Goal: Task Accomplishment & Management: Complete application form

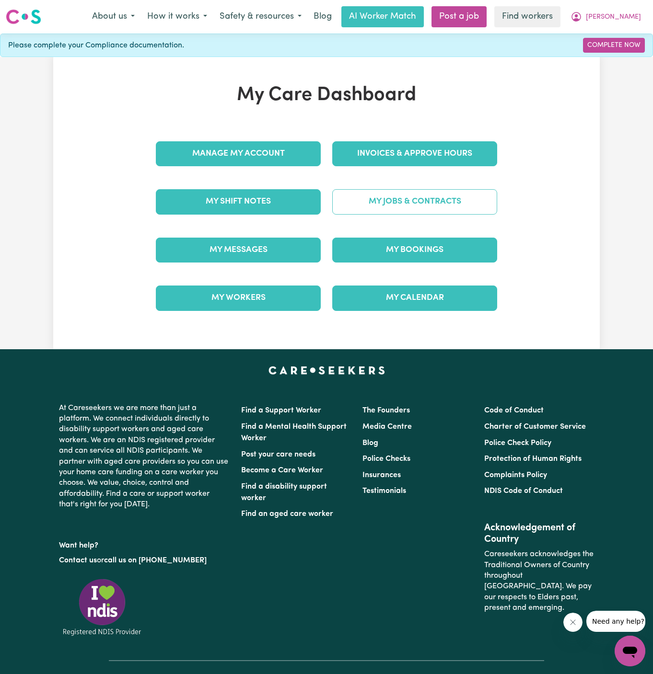
click at [403, 196] on link "My Jobs & Contracts" at bounding box center [414, 201] width 165 height 25
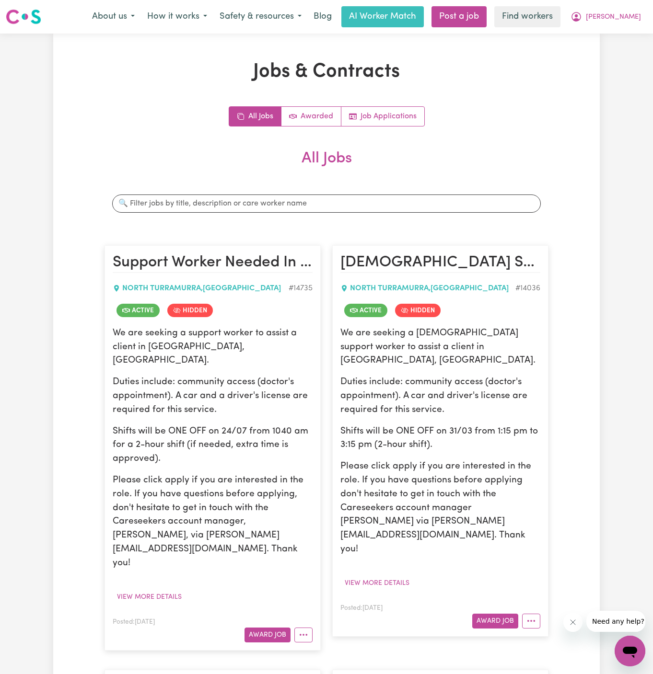
click at [196, 405] on div "We are seeking a support worker to assist a client in North Turramurra, NSW. Du…" at bounding box center [213, 449] width 200 height 244
click at [151, 590] on button "View more details" at bounding box center [149, 597] width 73 height 15
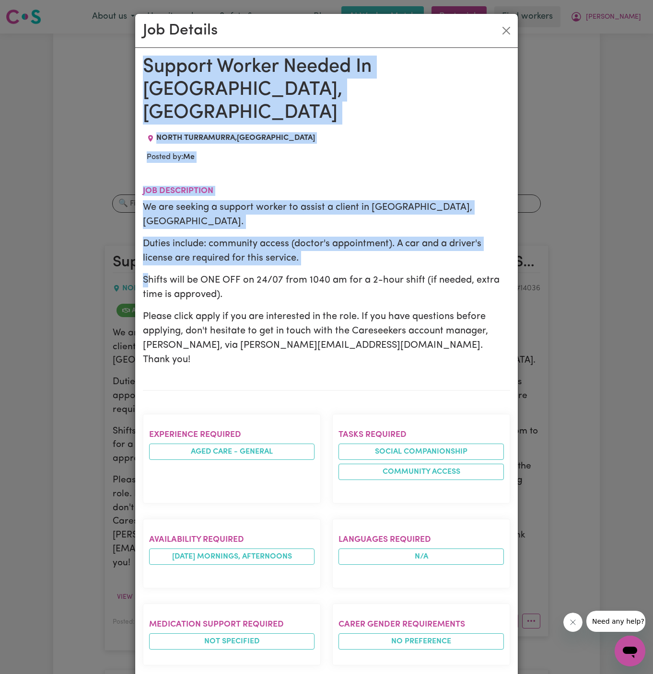
drag, startPoint x: 143, startPoint y: 69, endPoint x: 148, endPoint y: 245, distance: 175.5
click at [148, 245] on div "Support Worker Needed In North Turramurra, NSW NORTH TURRAMURRA , New South Wal…" at bounding box center [326, 559] width 367 height 1007
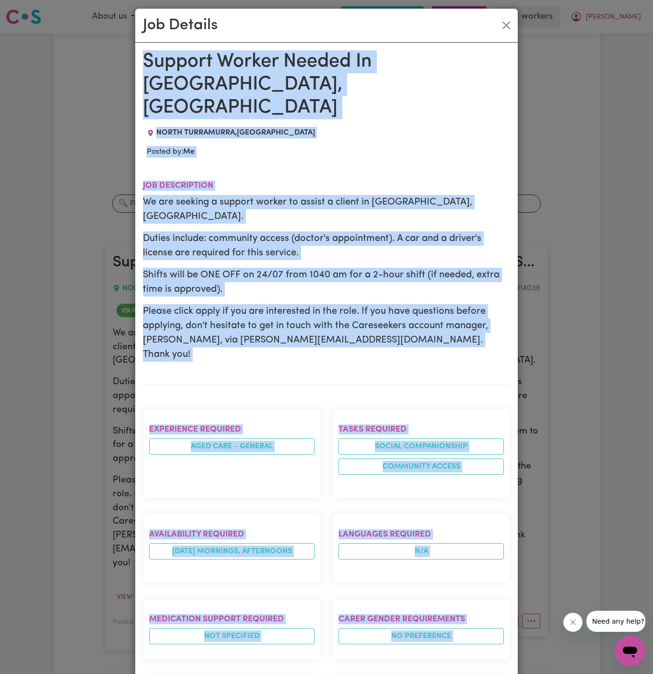
scroll to position [354, 0]
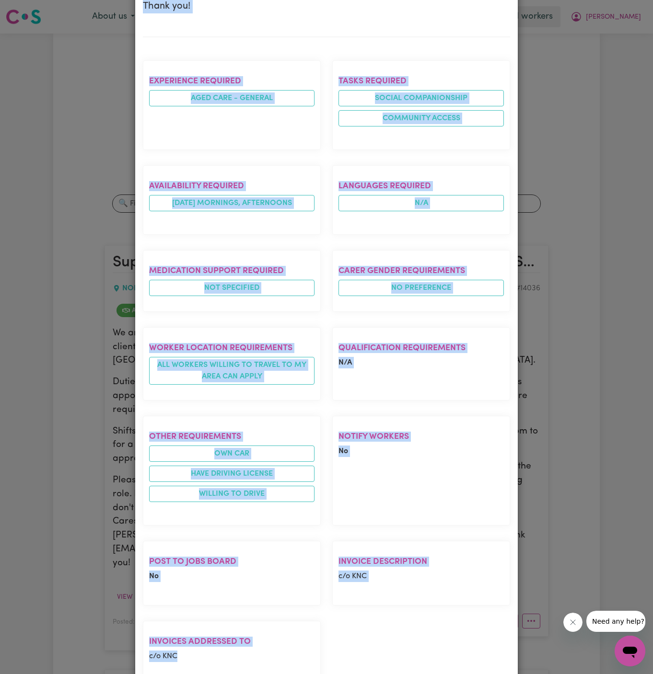
copy div "Support Worker Needed In North Turramurra, NSW NORTH TURRAMURRA , New South Wal…"
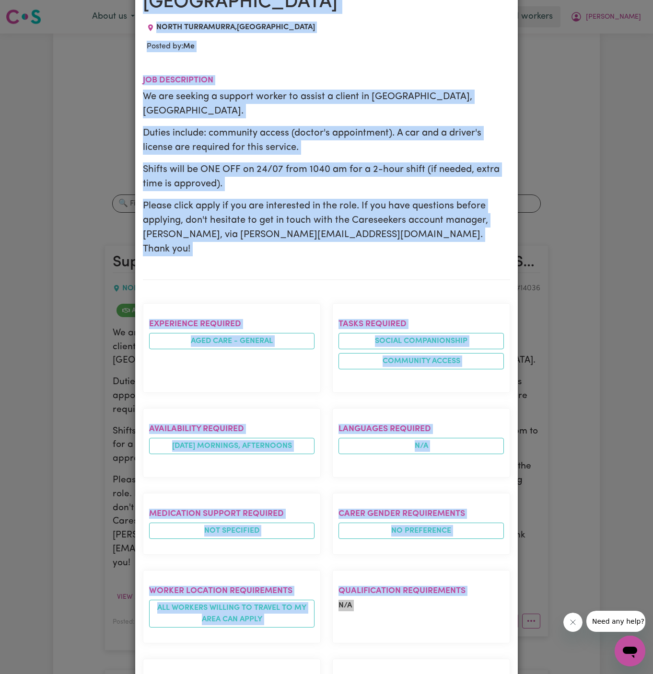
scroll to position [0, 0]
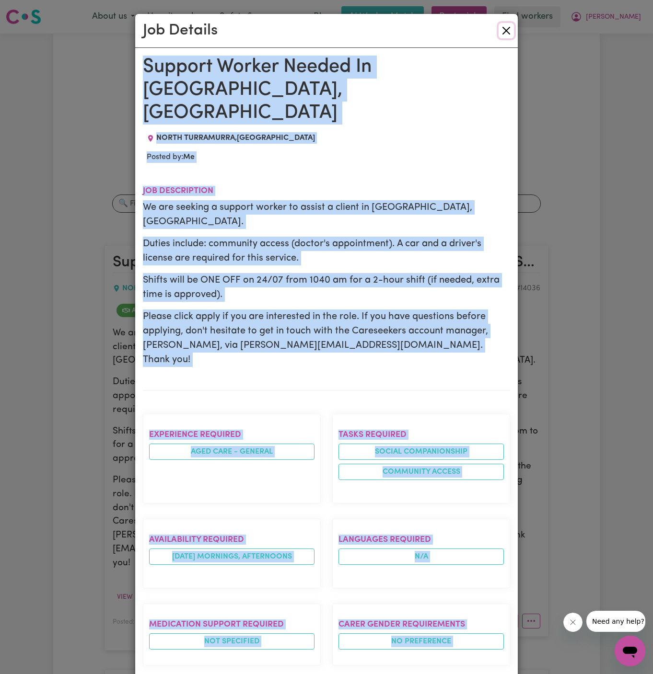
click at [508, 32] on button "Close" at bounding box center [505, 30] width 15 height 15
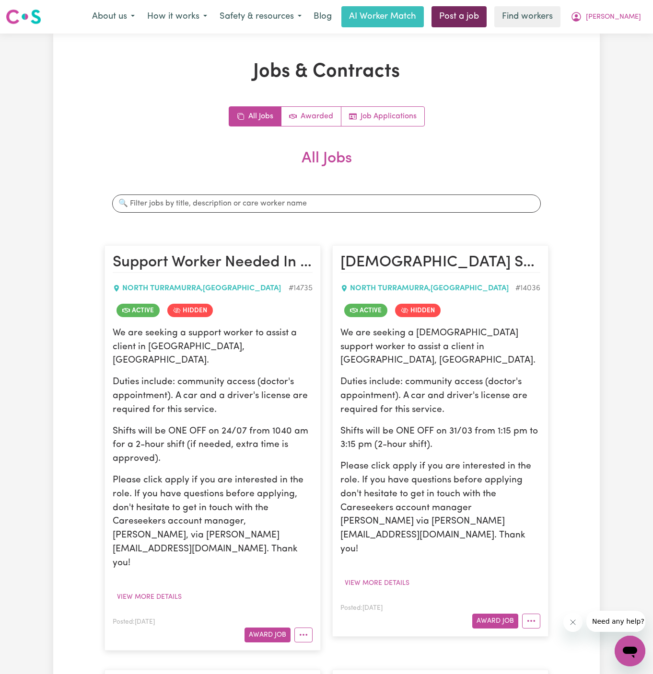
click at [486, 18] on link "Post a job" at bounding box center [458, 16] width 55 height 21
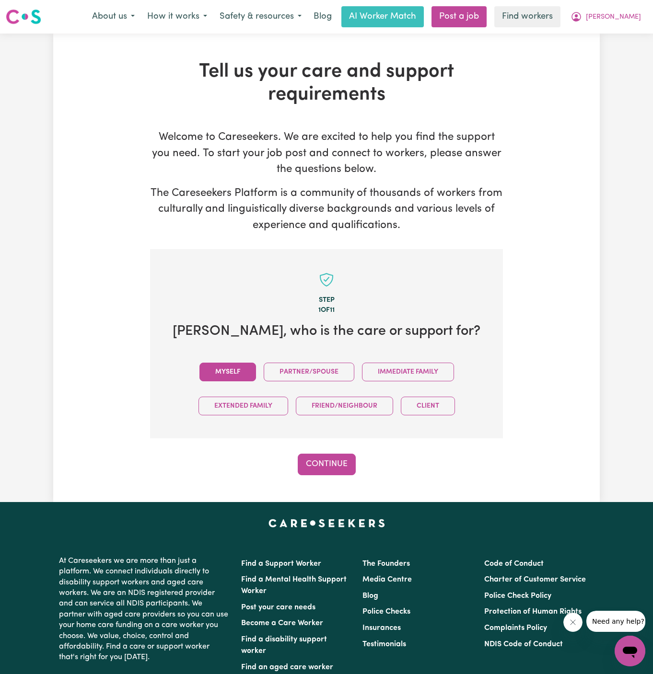
click at [237, 375] on button "Myself" at bounding box center [227, 372] width 57 height 19
click at [306, 454] on button "Continue" at bounding box center [327, 464] width 58 height 21
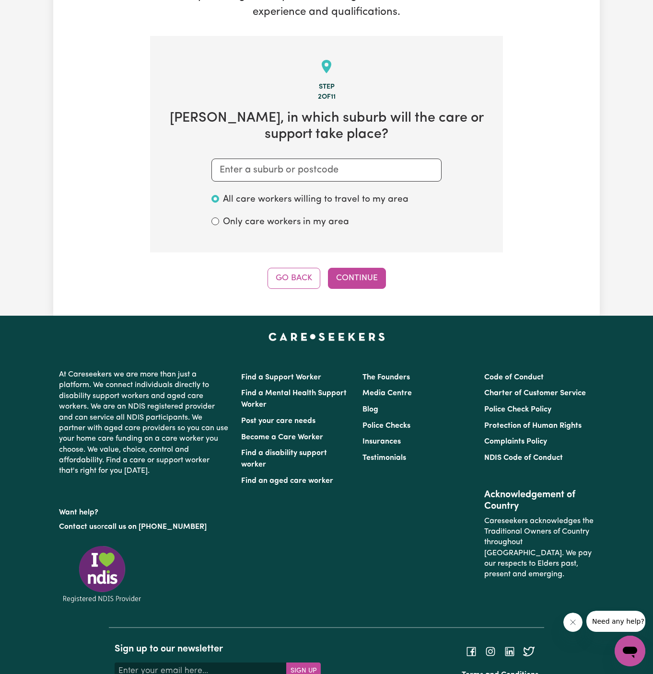
scroll to position [249, 0]
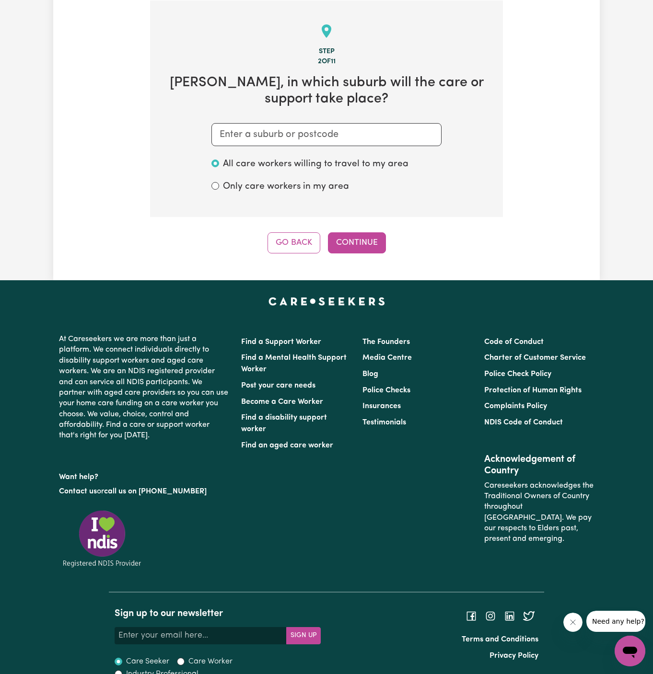
click at [321, 146] on section "Step 2 of 11 Patricia , in which suburb will the care or support take place? Al…" at bounding box center [326, 108] width 353 height 217
click at [286, 130] on input "text" at bounding box center [326, 134] width 230 height 23
paste input "North Turramurra"
type input "North Turramurra"
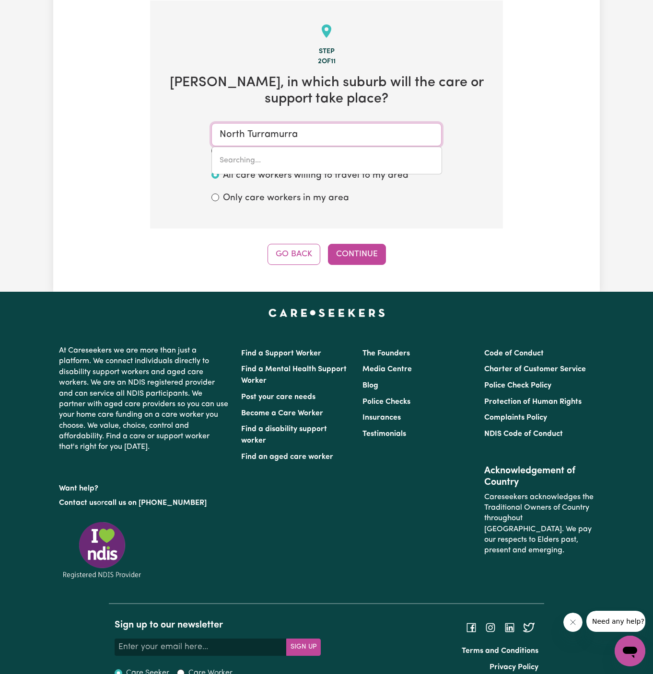
type input "North Turramurra, New South Wales, 2074"
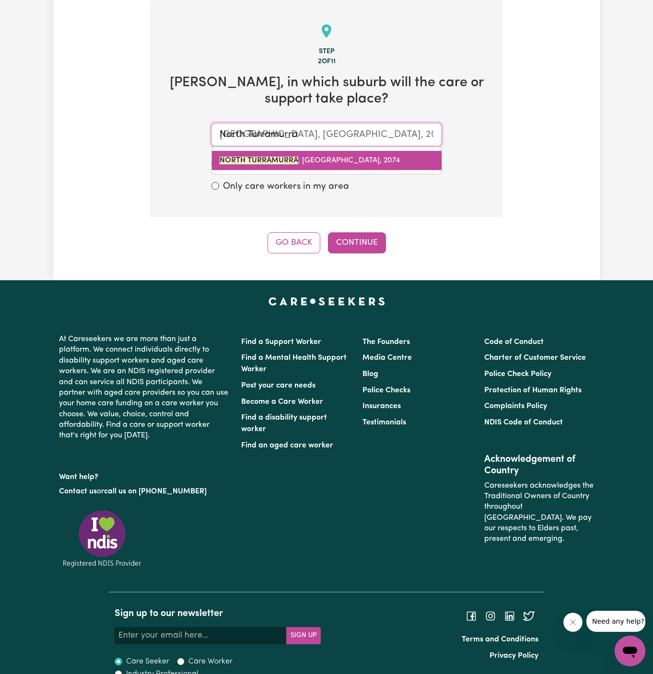
click at [329, 155] on link "NORTH TURRAMURRA , New South Wales, 2074" at bounding box center [327, 160] width 230 height 19
type input "NORTH TURRAMURRA, New South Wales, 2074"
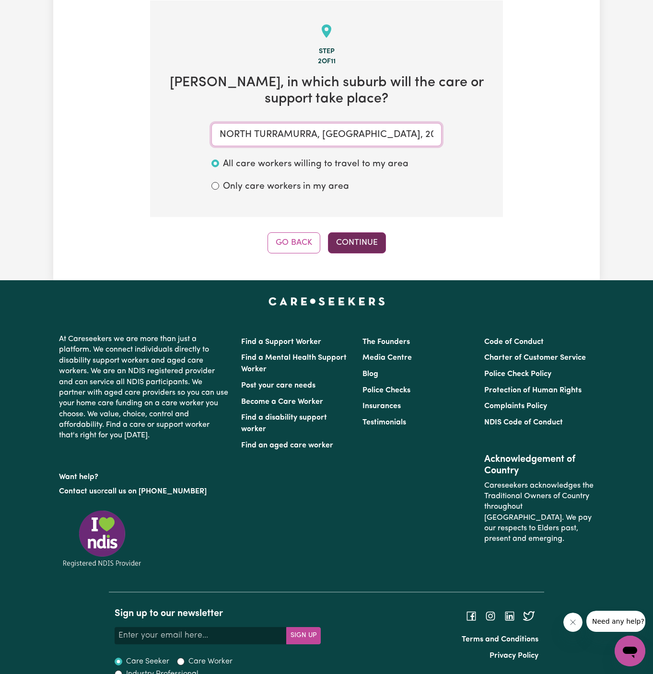
type input "NORTH TURRAMURRA, New South Wales, 2074"
click at [360, 242] on button "Continue" at bounding box center [357, 242] width 58 height 21
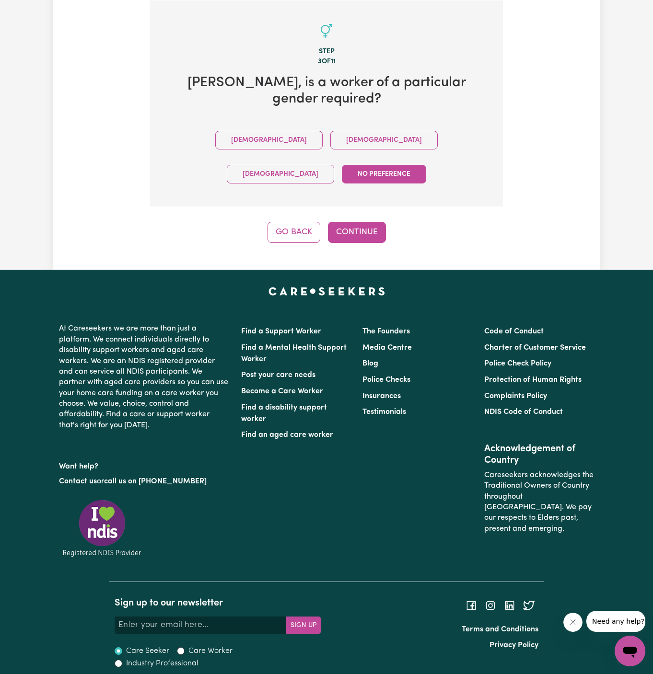
scroll to position [221, 0]
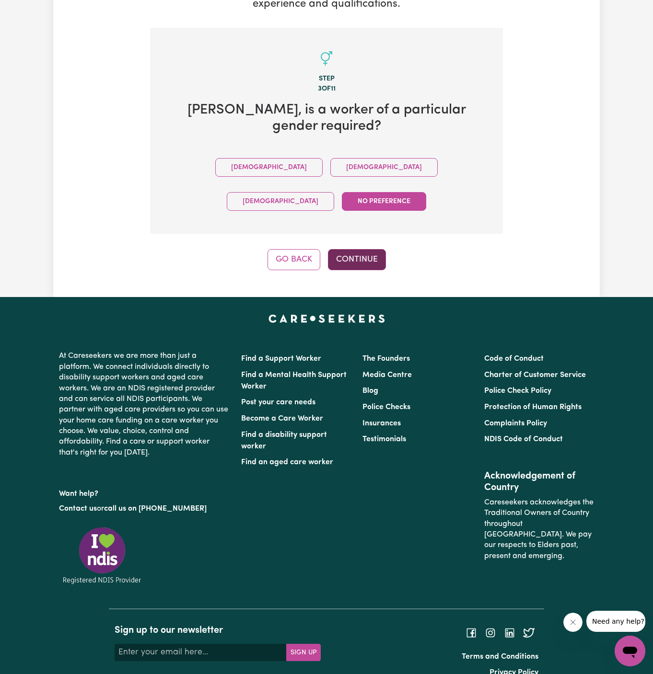
click at [364, 249] on button "Continue" at bounding box center [357, 259] width 58 height 21
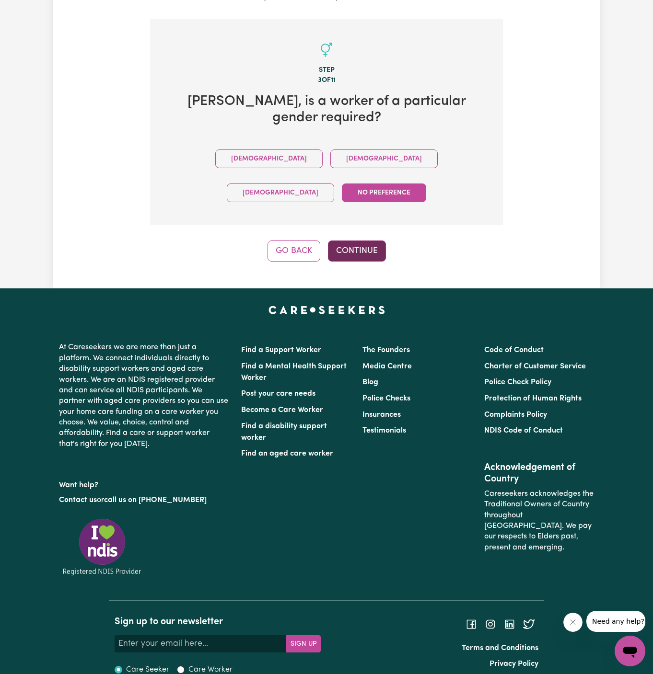
scroll to position [249, 0]
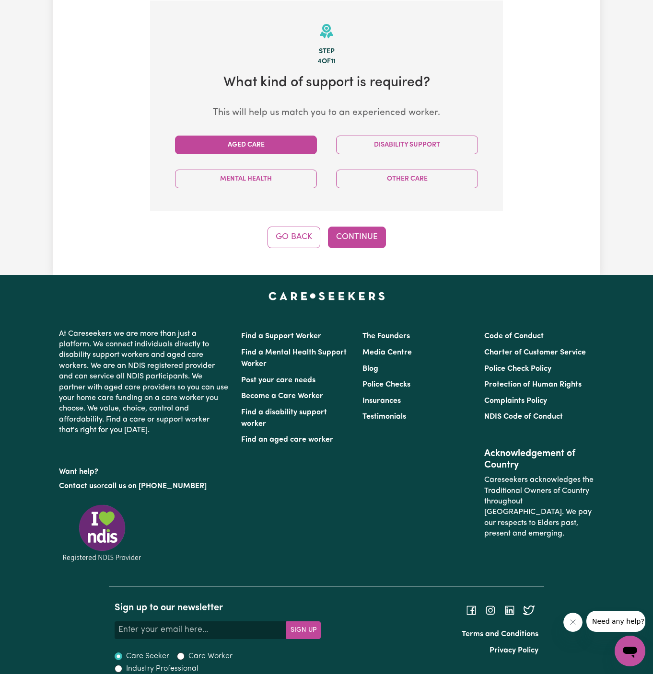
click at [285, 150] on button "Aged Care" at bounding box center [246, 145] width 142 height 19
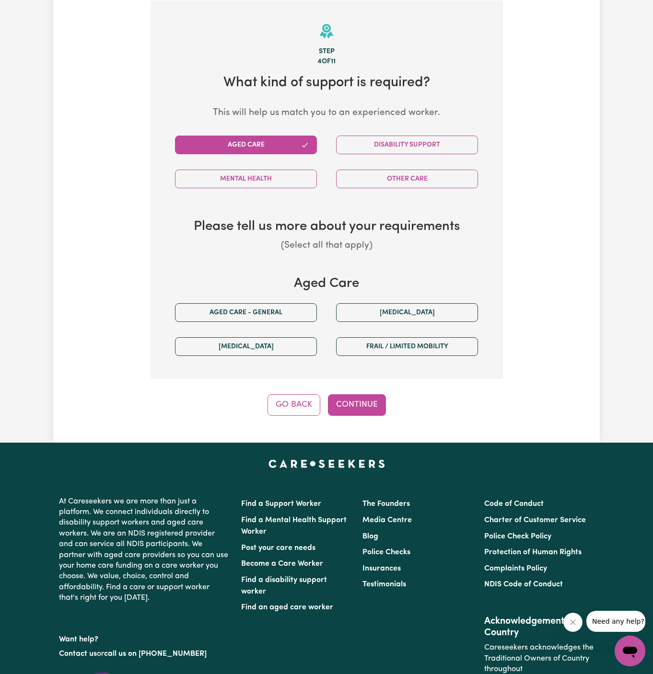
click at [247, 324] on div "Aged care - General" at bounding box center [245, 313] width 161 height 34
click at [273, 313] on button "Aged care - General" at bounding box center [246, 312] width 142 height 19
click at [340, 388] on div "Step 4 of 11 What kind of support is required? This will help us match you to a…" at bounding box center [326, 207] width 353 height 415
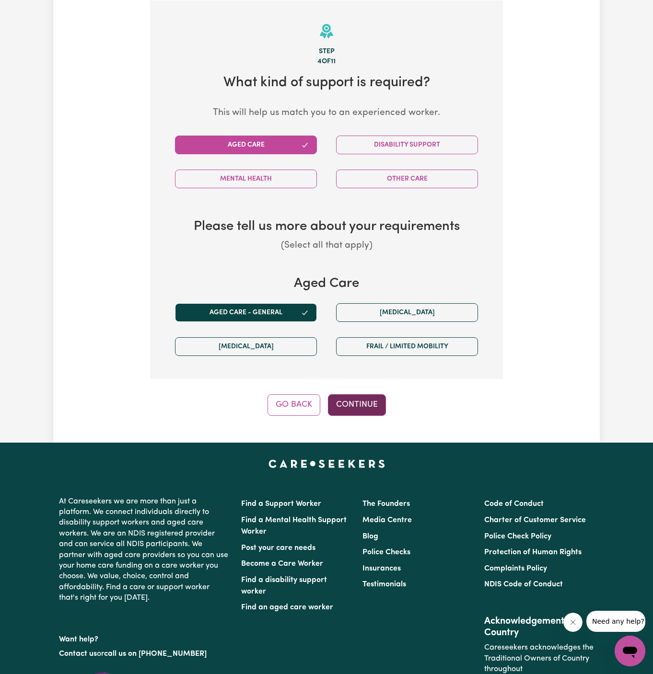
click at [366, 394] on button "Continue" at bounding box center [357, 404] width 58 height 21
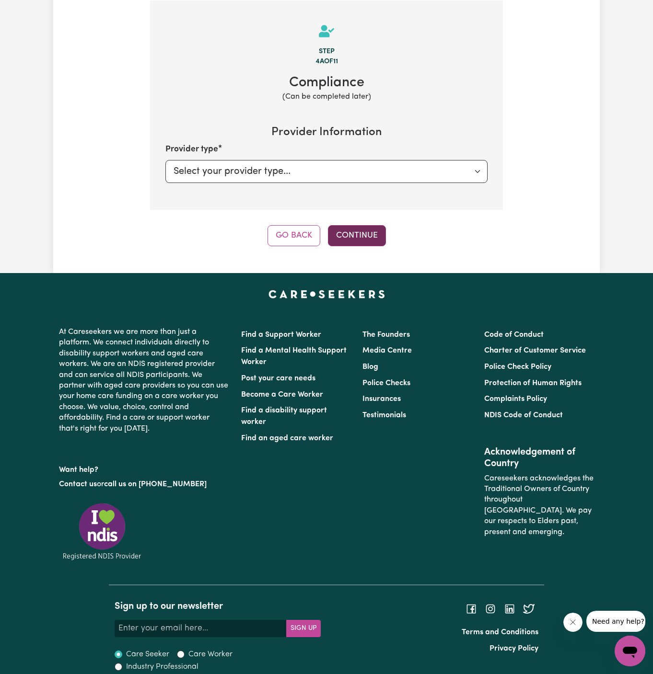
click at [363, 241] on button "Continue" at bounding box center [357, 235] width 58 height 21
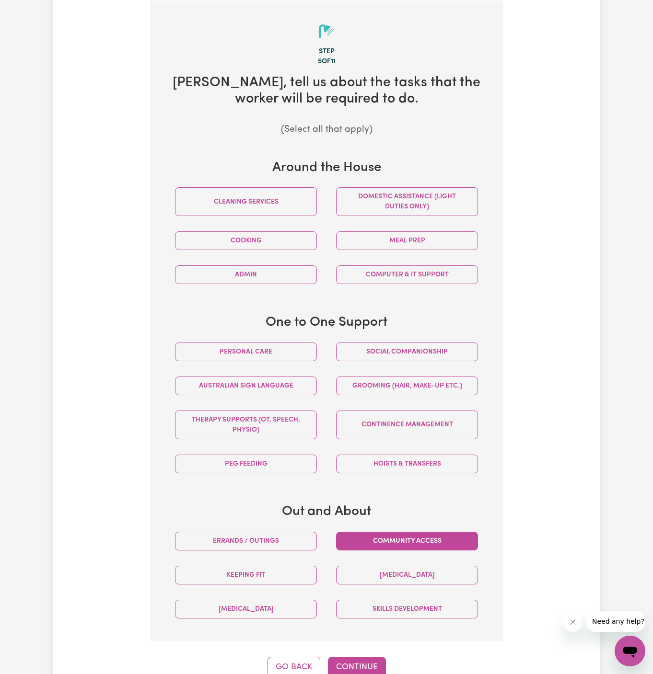
click at [379, 538] on button "Community access" at bounding box center [407, 541] width 142 height 19
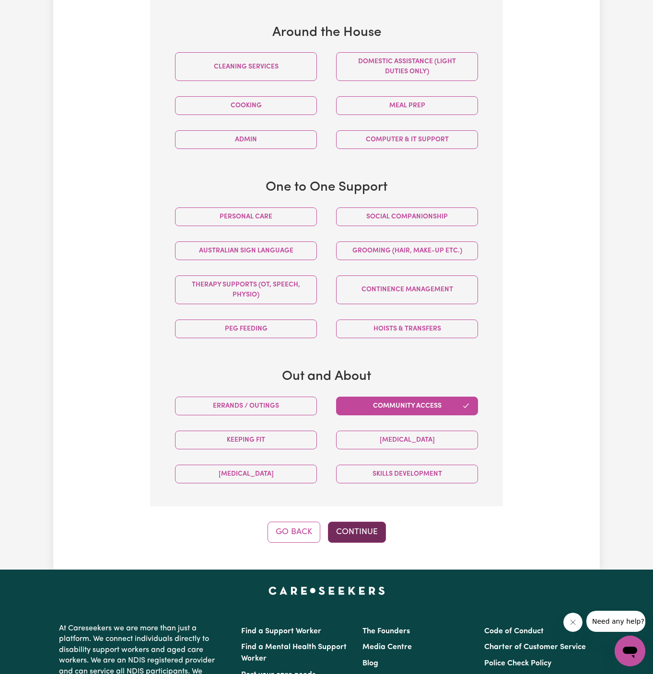
click at [373, 529] on button "Continue" at bounding box center [357, 532] width 58 height 21
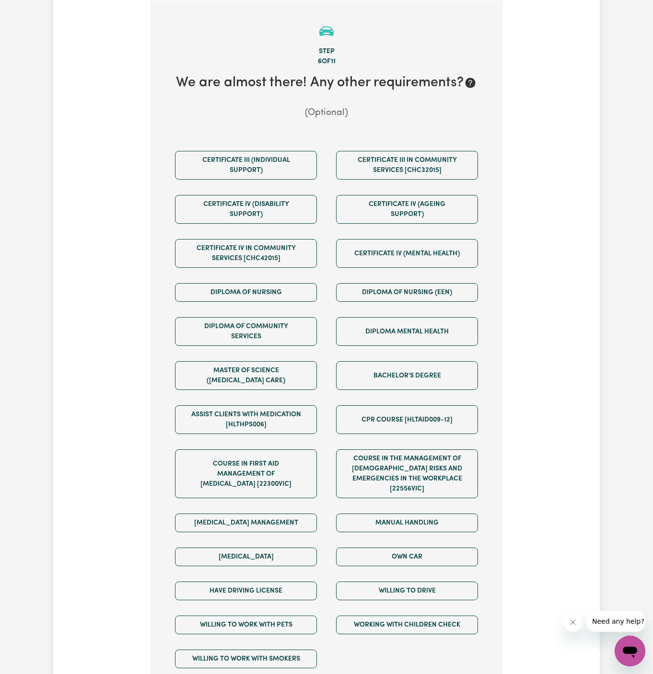
scroll to position [408, 0]
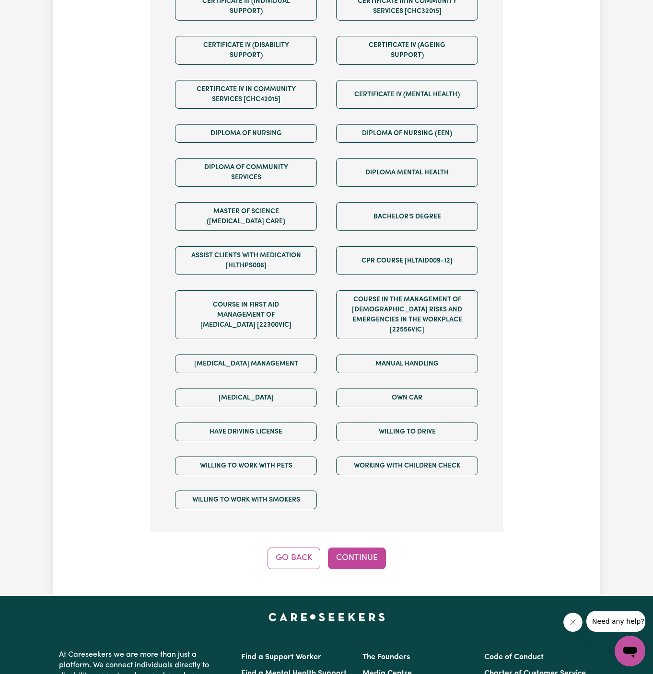
click at [404, 381] on div "Own Car" at bounding box center [406, 398] width 161 height 34
click at [404, 389] on button "Own Car" at bounding box center [407, 398] width 142 height 19
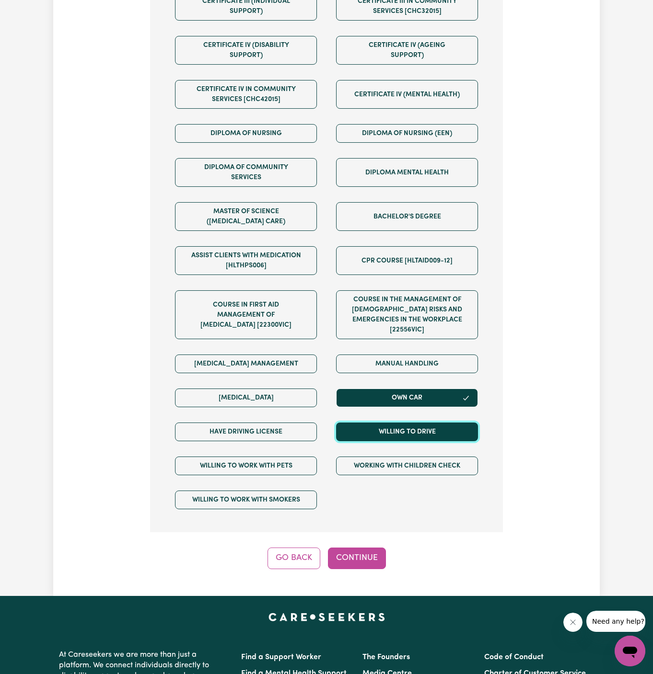
click at [404, 423] on button "Willing to drive" at bounding box center [407, 432] width 142 height 19
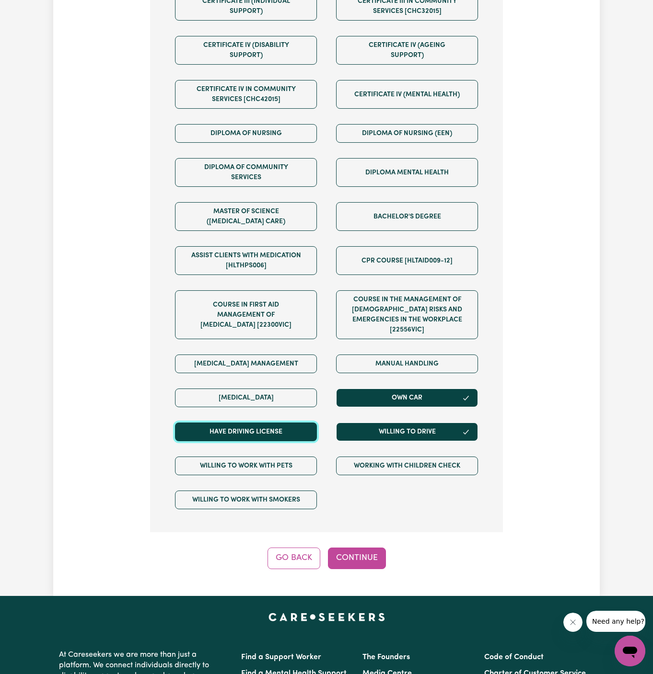
click at [288, 427] on button "Have driving license" at bounding box center [246, 432] width 142 height 19
click at [375, 548] on button "Continue" at bounding box center [357, 558] width 58 height 21
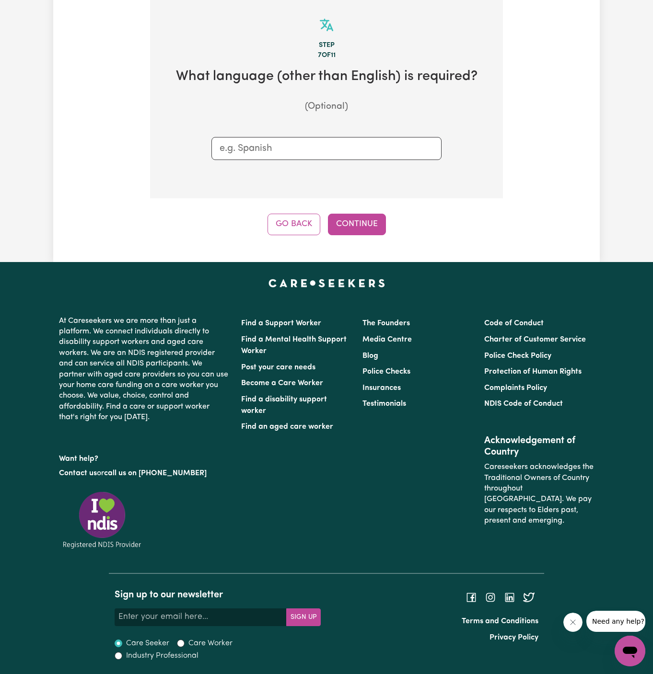
scroll to position [249, 0]
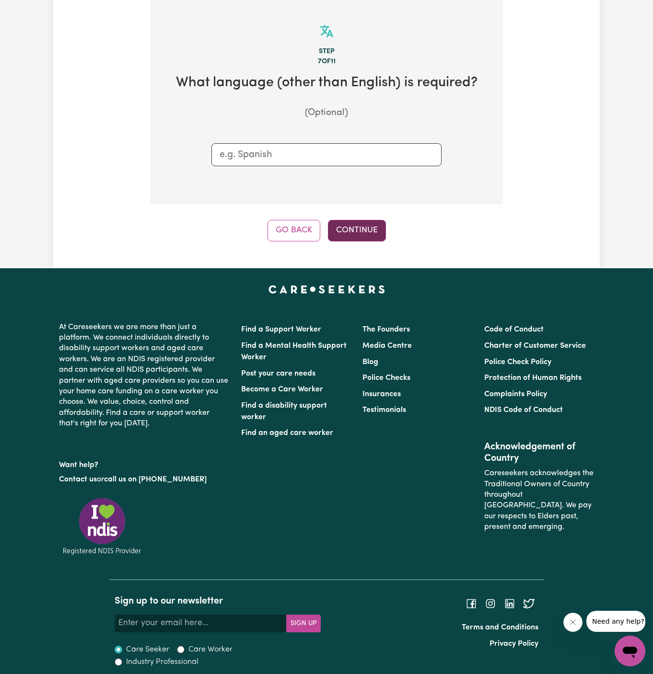
click at [357, 234] on button "Continue" at bounding box center [357, 230] width 58 height 21
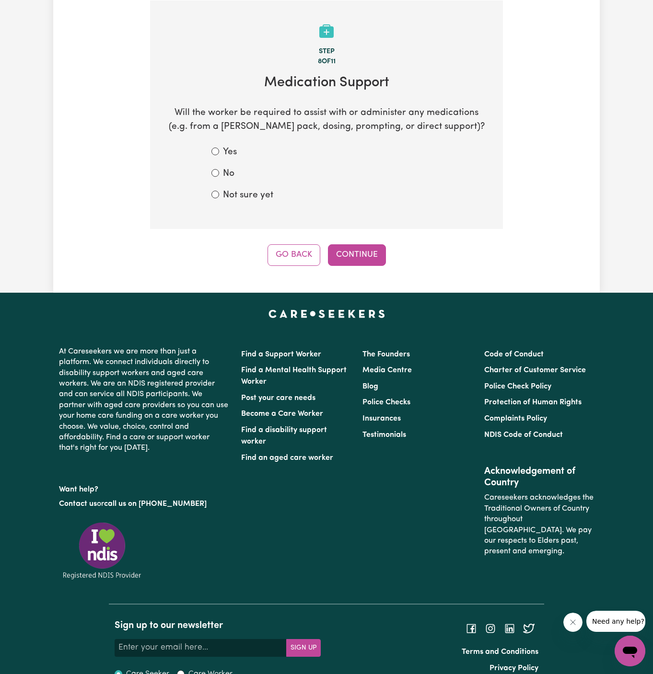
click at [256, 196] on label "Not sure yet" at bounding box center [248, 196] width 50 height 14
click at [219, 196] on input "Not sure yet" at bounding box center [215, 195] width 8 height 8
radio input "true"
click at [228, 166] on form "Yes No Not sure yet" at bounding box center [326, 174] width 230 height 57
click at [228, 175] on label "No" at bounding box center [229, 174] width 12 height 14
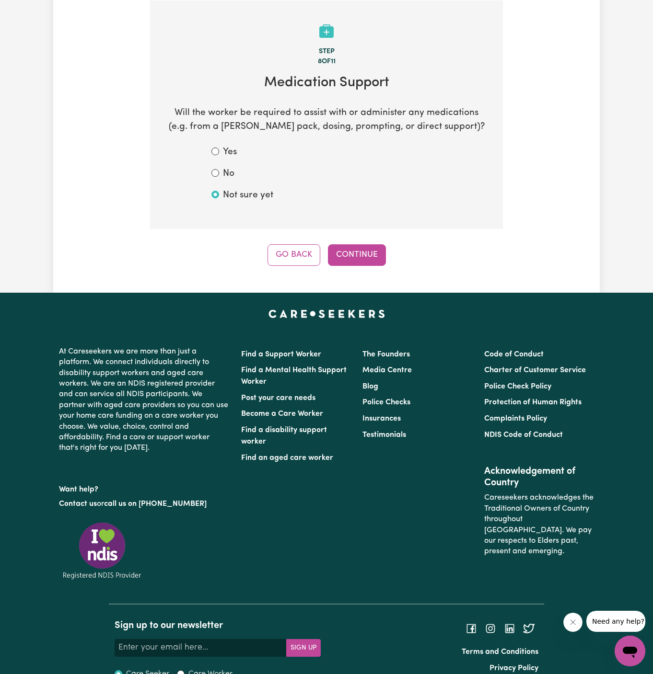
click at [219, 175] on input "No" at bounding box center [215, 173] width 8 height 8
radio input "true"
click at [342, 236] on div "Step 8 of 11 Medication Support Will the worker be required to assist with or a…" at bounding box center [326, 132] width 353 height 265
click at [346, 248] on button "Continue" at bounding box center [357, 254] width 58 height 21
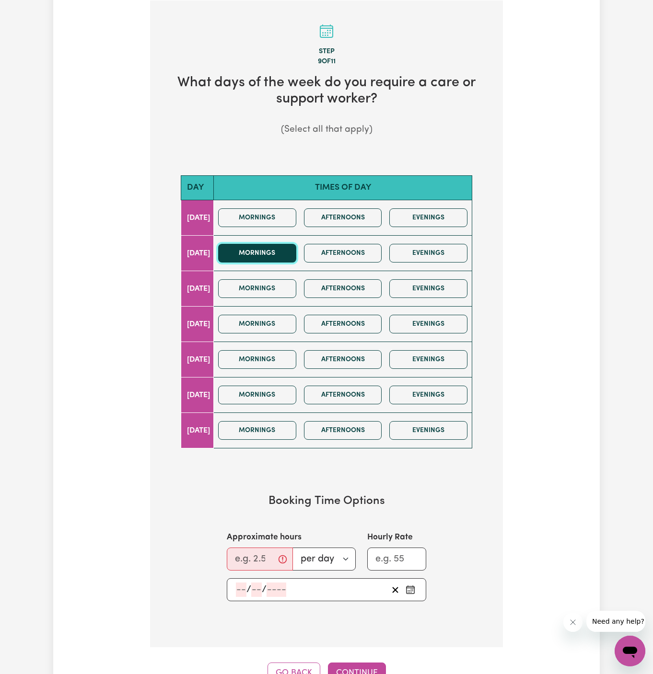
click at [287, 259] on button "Mornings" at bounding box center [257, 253] width 78 height 19
click at [254, 557] on input "Approximate hours" at bounding box center [260, 559] width 66 height 23
type input "2"
click at [240, 588] on input "number" at bounding box center [241, 590] width 11 height 14
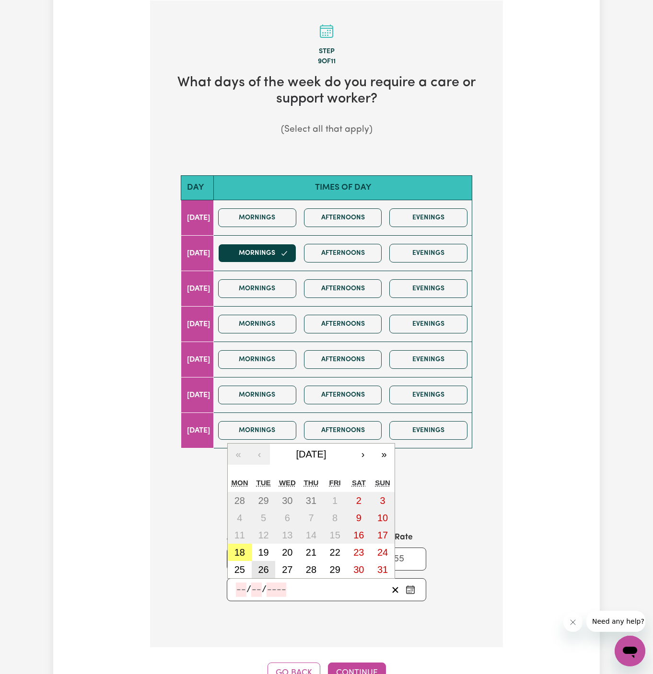
click at [255, 561] on button "26" at bounding box center [264, 569] width 24 height 17
type input "2025-08-26"
type input "26"
type input "8"
type input "2025"
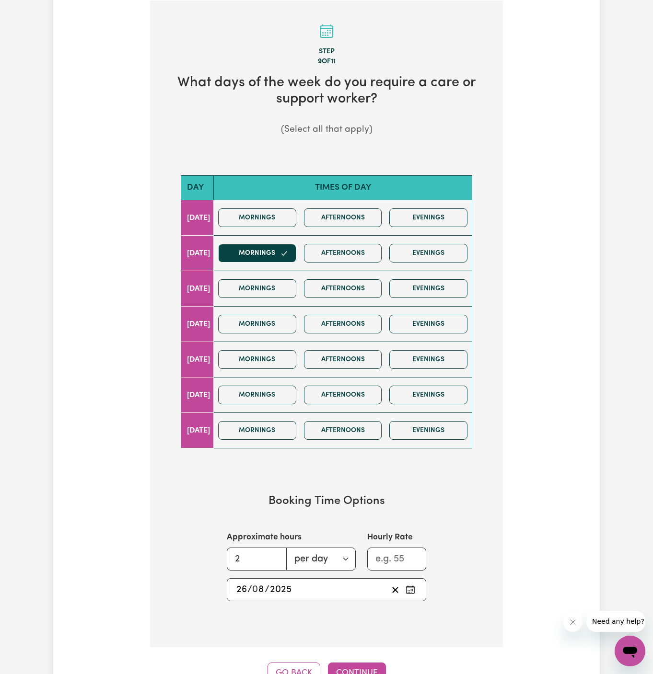
click at [241, 599] on section "Booking Time Options Approximate hours 2 per day per week Hourly Rate 2025-08-2…" at bounding box center [326, 548] width 322 height 138
click at [242, 583] on input "26" at bounding box center [242, 590] width 12 height 14
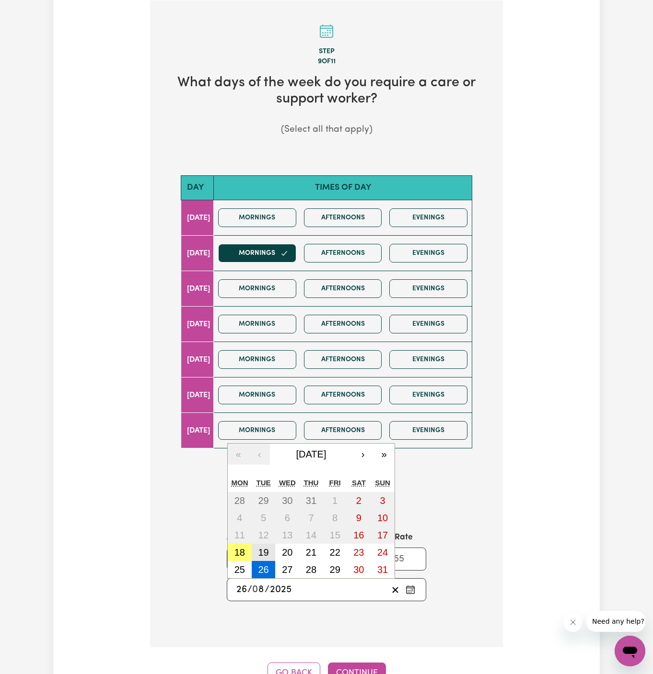
click at [263, 552] on abbr "19" at bounding box center [263, 552] width 11 height 11
type input "[DATE]"
type input "19"
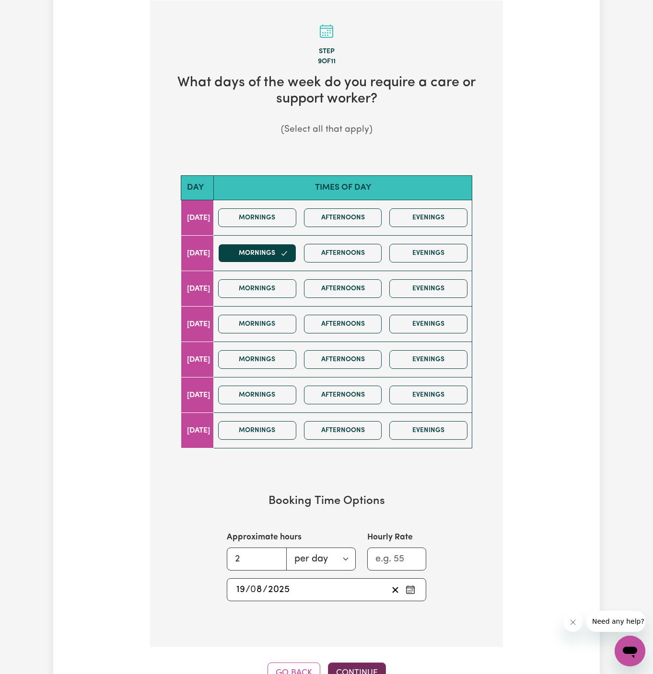
click at [345, 667] on button "Continue" at bounding box center [357, 673] width 58 height 21
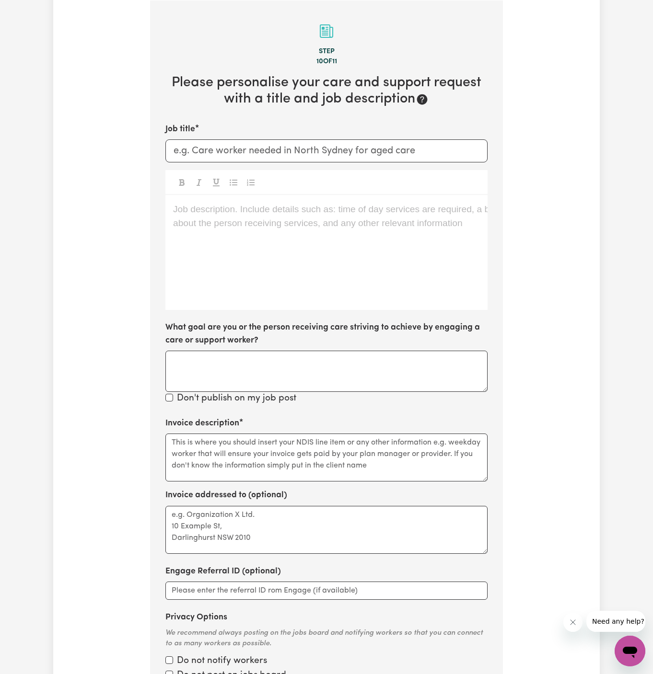
click at [306, 228] on div "Job description. Include details such as: time of day services are required, a …" at bounding box center [326, 252] width 322 height 115
click at [173, 234] on div "Job description. Include details such as: time of day services are required, a …" at bounding box center [326, 252] width 322 height 115
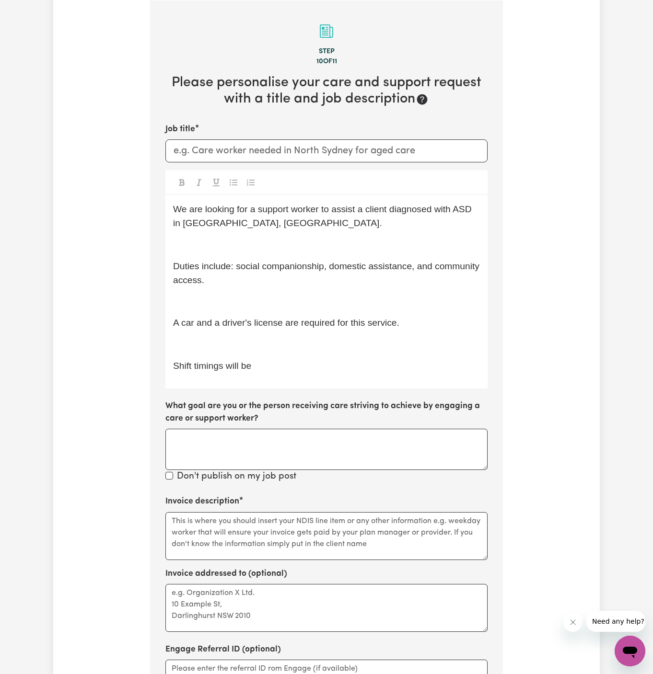
click at [232, 371] on p "Shift timings will be" at bounding box center [326, 366] width 307 height 14
click at [259, 371] on p "Shift timings will be" at bounding box center [326, 366] width 307 height 14
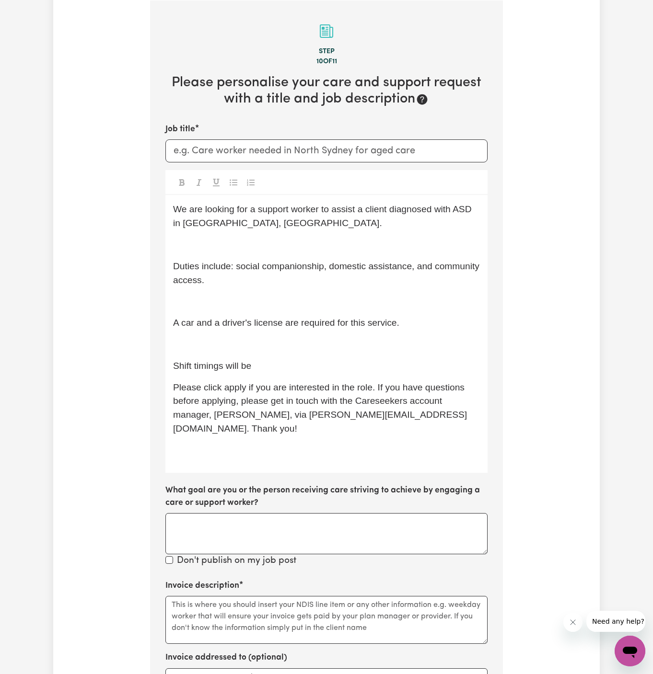
click at [240, 346] on p "﻿" at bounding box center [326, 345] width 307 height 14
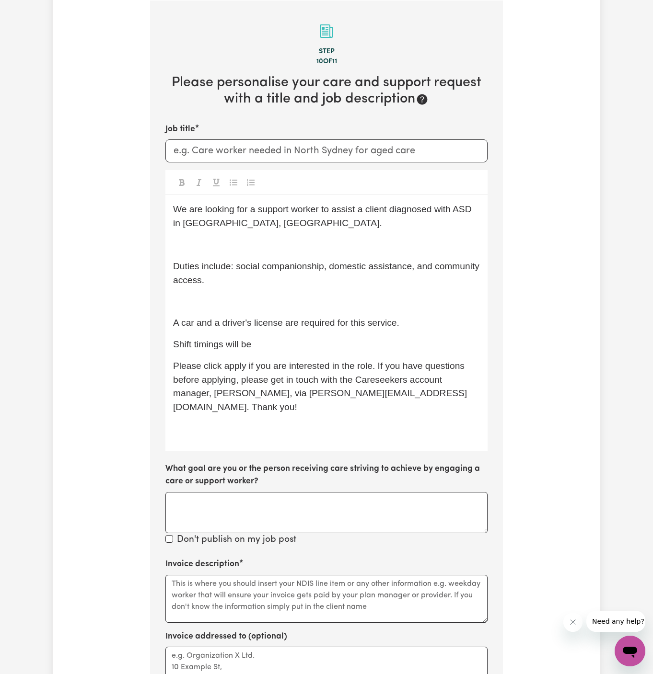
click at [213, 291] on div "We are looking for a support worker to assist a client diagnosed with ASD in Ac…" at bounding box center [326, 323] width 322 height 256
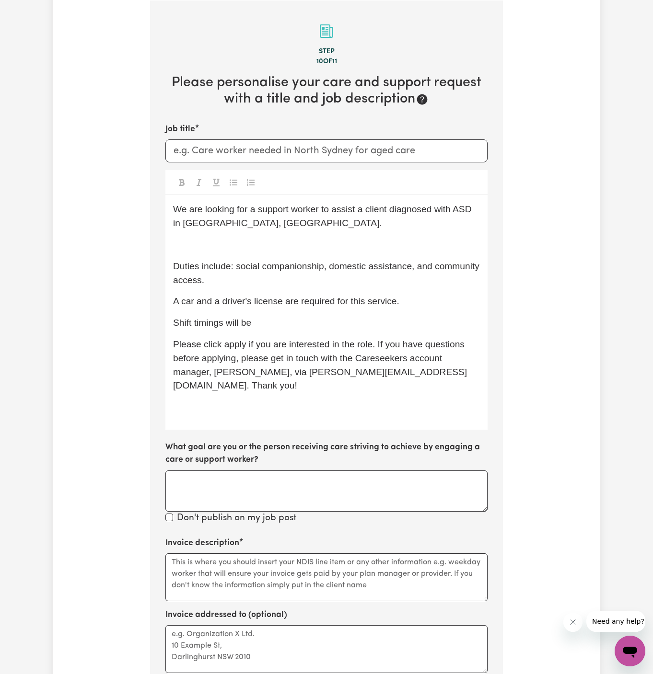
click at [207, 246] on p "﻿" at bounding box center [326, 245] width 307 height 14
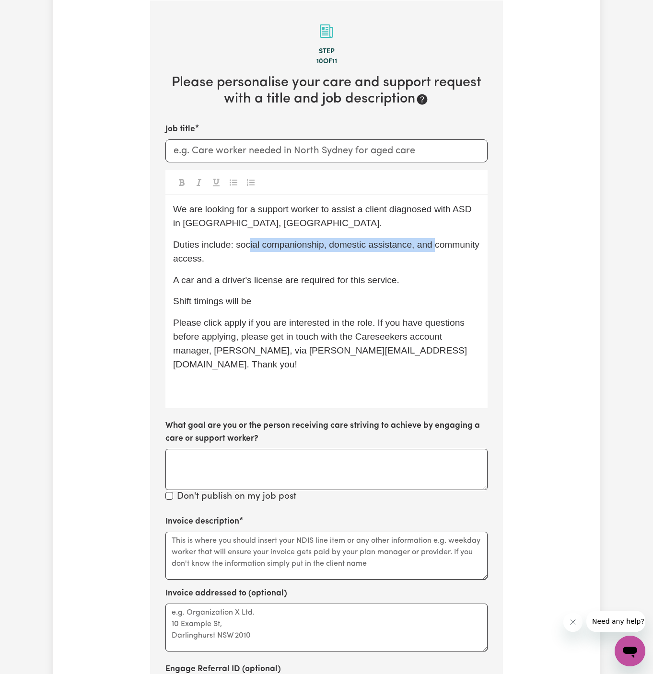
drag, startPoint x: 434, startPoint y: 247, endPoint x: 250, endPoint y: 246, distance: 184.0
click at [250, 246] on span "Duties include: social companionship, domestic assistance, and community access." at bounding box center [327, 252] width 309 height 24
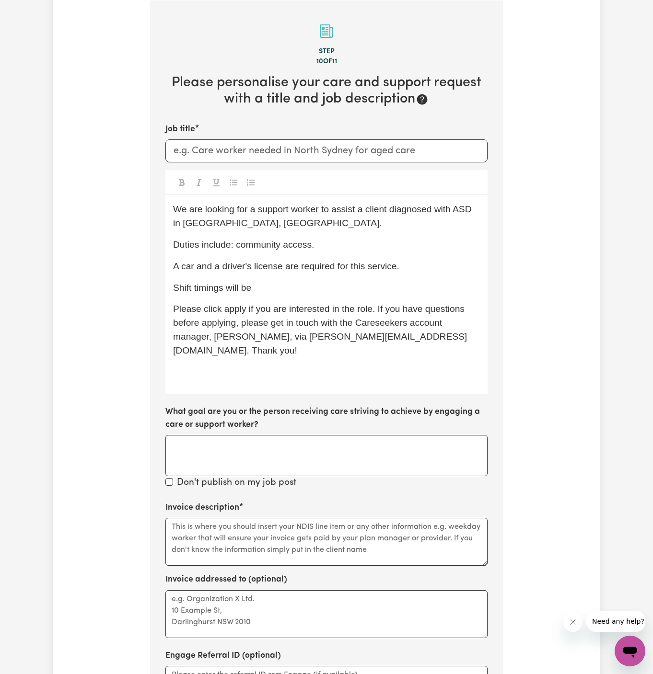
click at [252, 273] on div "We are looking for a support worker to assist a client diagnosed with ASD in Ac…" at bounding box center [326, 294] width 322 height 199
click at [233, 231] on div "We are looking for a support worker to assist a client diagnosed with ASD in Ac…" at bounding box center [326, 294] width 322 height 199
click at [271, 244] on span "Duties include: community access." at bounding box center [243, 245] width 141 height 10
click at [287, 295] on div "We are looking for a support worker to assist a client diagnosed with ASD in Ac…" at bounding box center [326, 294] width 322 height 199
click at [294, 291] on p "Shift timings will be" at bounding box center [326, 288] width 307 height 14
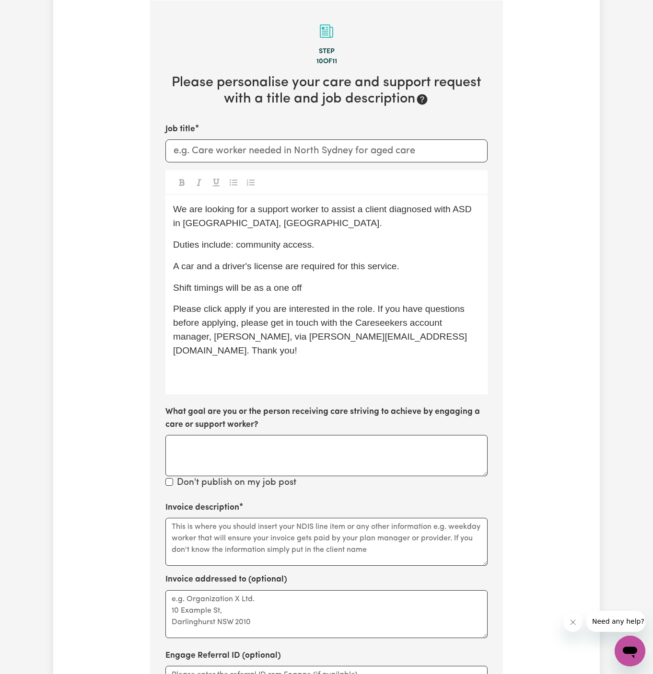
click at [353, 338] on span "Please click apply if you are interested in the role. If you have questions bef…" at bounding box center [320, 329] width 294 height 51
click at [338, 290] on p "Shift timings will be as a one off" at bounding box center [326, 288] width 307 height 14
click at [258, 366] on p "﻿" at bounding box center [326, 373] width 307 height 14
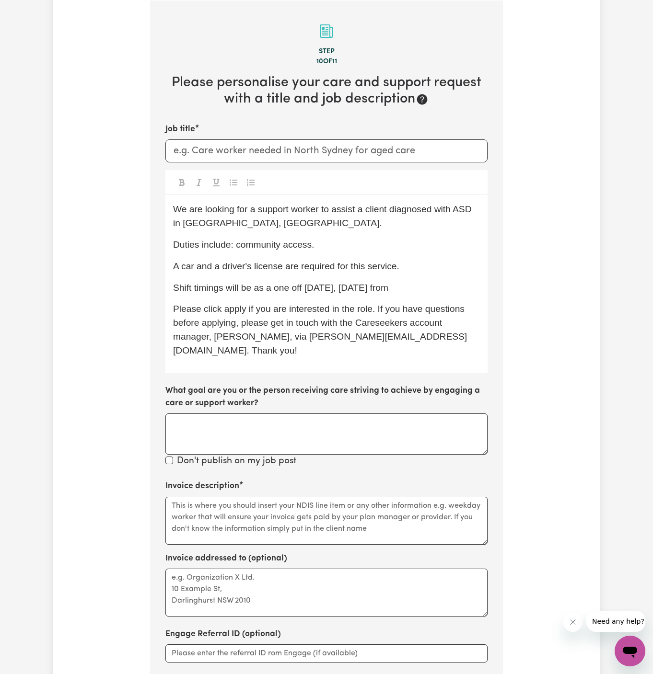
click at [351, 304] on span "Please click apply if you are interested in the role. If you have questions bef…" at bounding box center [320, 329] width 294 height 51
click at [313, 278] on div "We are looking for a support worker to assist a client diagnosed with ASD in Ac…" at bounding box center [326, 284] width 322 height 178
click at [312, 278] on div "We are looking for a support worker to assist a client diagnosed with ASD in Ac…" at bounding box center [326, 284] width 322 height 178
click at [436, 289] on p "Shift timings will be as a one off tomorrow, 19/08 Tuesday from" at bounding box center [326, 288] width 307 height 14
click at [212, 150] on input "Job title" at bounding box center [326, 150] width 322 height 23
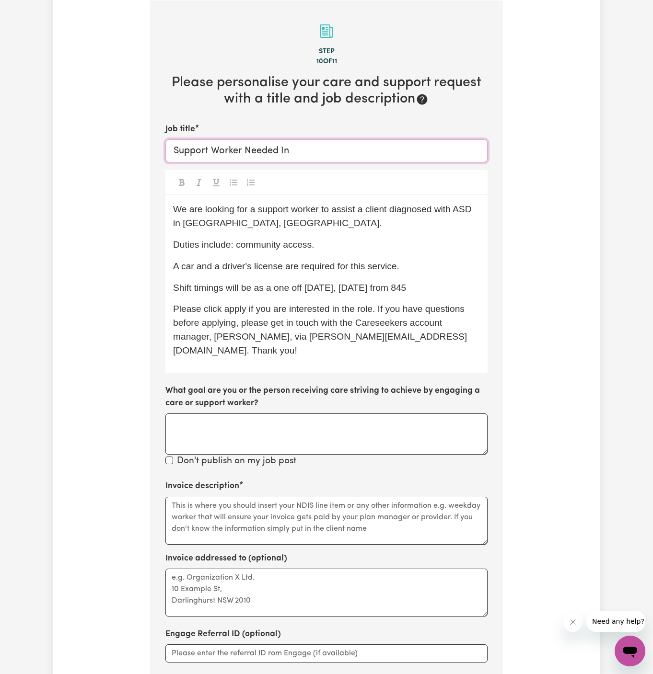
paste input "North Turramurra, NSW"
type input "Support Worker Needed In [GEOGRAPHIC_DATA], [GEOGRAPHIC_DATA]"
click at [295, 218] on p "We are looking for a support worker to assist a client diagnosed with ASD in Ac…" at bounding box center [326, 217] width 307 height 28
drag, startPoint x: 385, startPoint y: 209, endPoint x: 469, endPoint y: 211, distance: 83.4
click at [469, 211] on span "We are looking for a support worker to assist a client diagnosed with ASD in Ac…" at bounding box center [323, 216] width 301 height 24
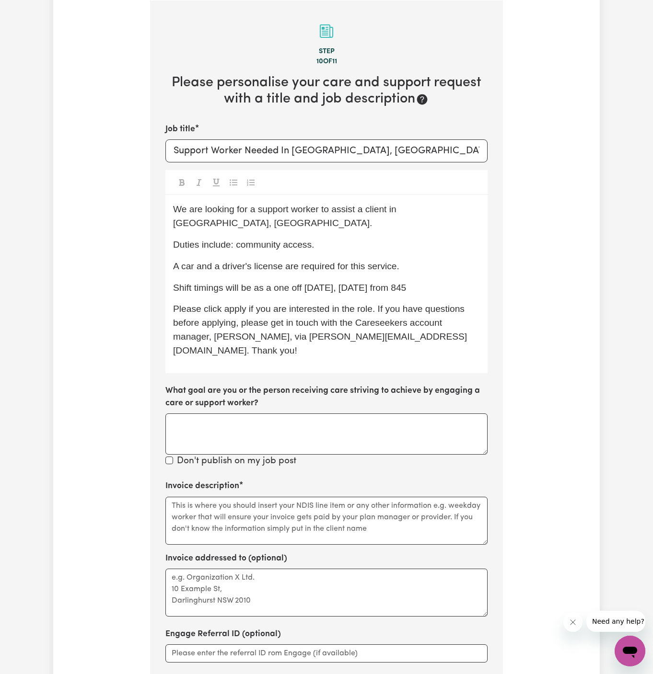
click at [399, 210] on span "We are looking for a support worker to assist a client in Acacia Ridge, QLD." at bounding box center [286, 216] width 226 height 24
drag, startPoint x: 398, startPoint y: 209, endPoint x: 472, endPoint y: 212, distance: 73.8
click at [399, 212] on span "We are looking for a support worker to assist a client in Acacia Ridge, QLD." at bounding box center [286, 216] width 226 height 24
click at [237, 228] on p "We are looking for a support worker to assist a client in [GEOGRAPHIC_DATA], [G…" at bounding box center [326, 217] width 307 height 28
click at [382, 222] on p "We are looking for a support worker to assist a client in [GEOGRAPHIC_DATA], [G…" at bounding box center [326, 217] width 307 height 28
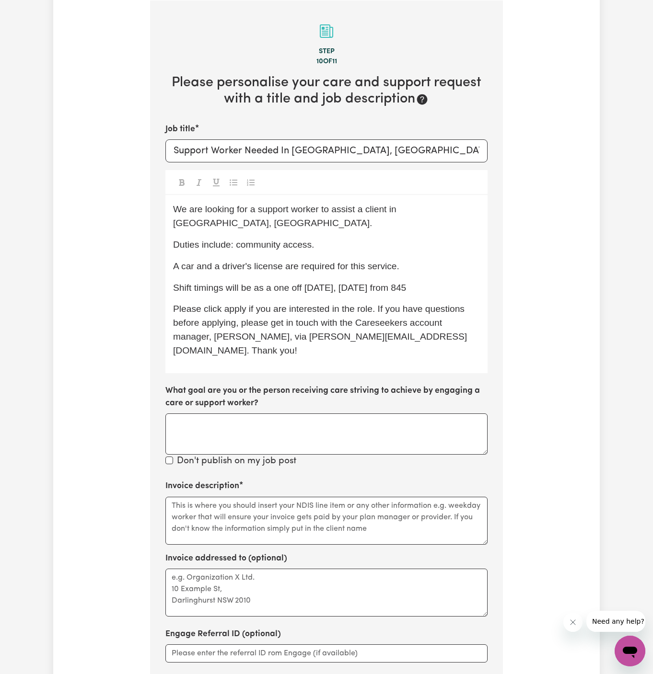
click at [280, 275] on div "We are looking for a support worker to assist a client in North Turramurra, NSW…" at bounding box center [326, 284] width 322 height 178
click at [251, 269] on span "A car and a driver's license are required for this service." at bounding box center [286, 266] width 226 height 10
click at [268, 287] on span "Shift timings will be as a one off tomorrow, 19/08 Tuesday from 845" at bounding box center [289, 288] width 233 height 10
click at [288, 288] on span "Shift timings will be as a one off tomorrow, 19/08 Tuesday from 845" at bounding box center [289, 288] width 233 height 10
click at [392, 295] on div "We are looking for a support worker to assist a client in North Turramurra, NSW…" at bounding box center [326, 284] width 322 height 178
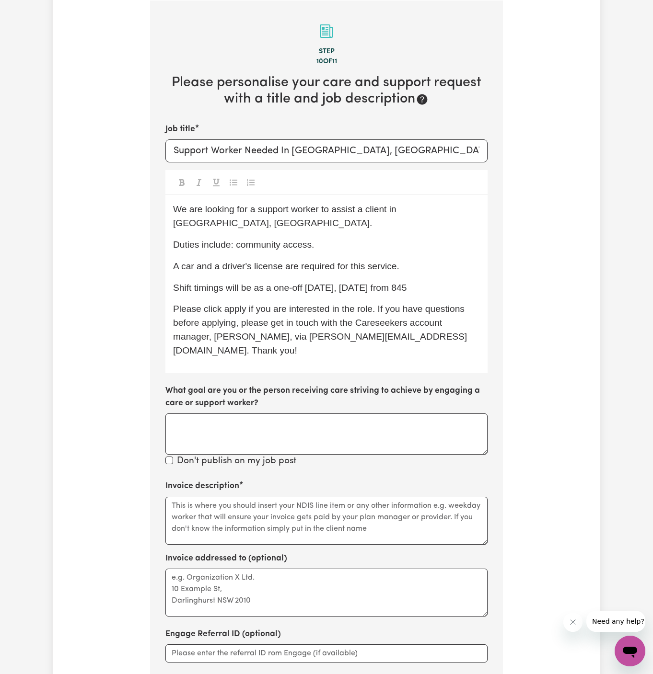
click at [406, 287] on span "Shift timings will be as a one-off tomorrow, 19/08 Tuesday from 845" at bounding box center [289, 288] width 233 height 10
click at [462, 291] on p "Shift timings will be as a one-off tomorrow, 19/08 Tuesday, from 845" at bounding box center [326, 288] width 307 height 14
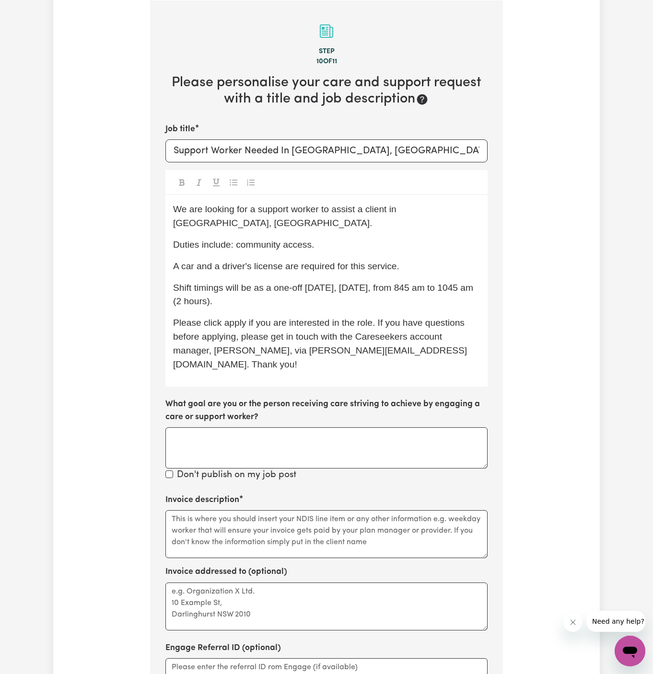
click at [275, 277] on div "We are looking for a support worker to assist a client in North Turramurra, NSW…" at bounding box center [326, 291] width 322 height 192
click at [308, 520] on textarea "Invoice description" at bounding box center [326, 534] width 322 height 48
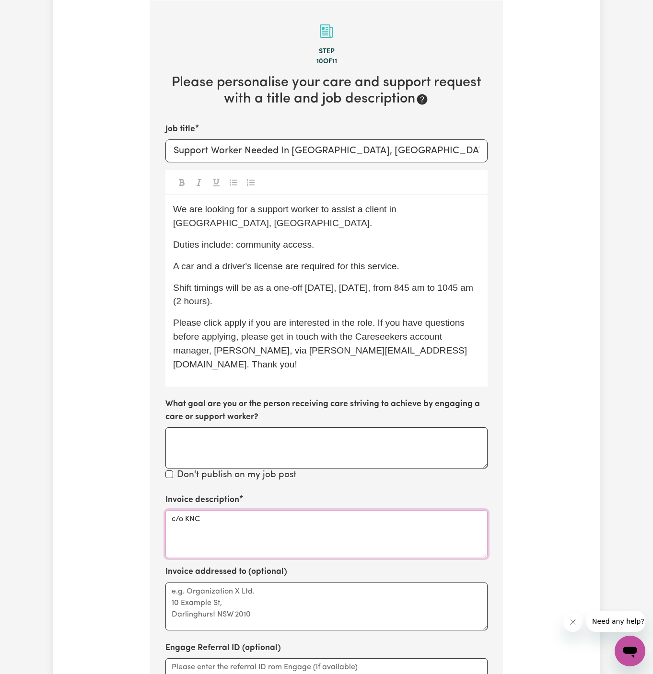
click at [198, 510] on textarea "c/o KNC" at bounding box center [326, 534] width 322 height 48
type textarea "c/o KNC"
click at [215, 583] on textarea "Invoice addressed to (optional)" at bounding box center [326, 607] width 322 height 48
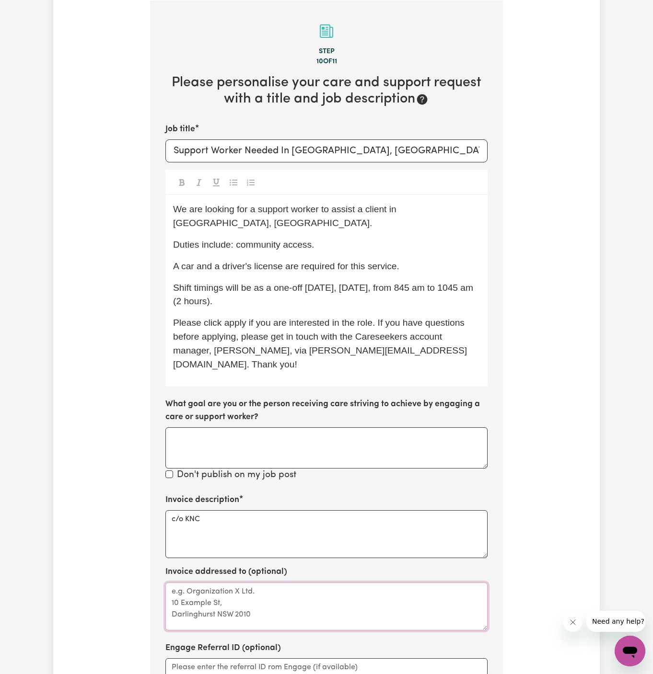
paste textarea "c/o KNC"
type textarea "c/o KNC"
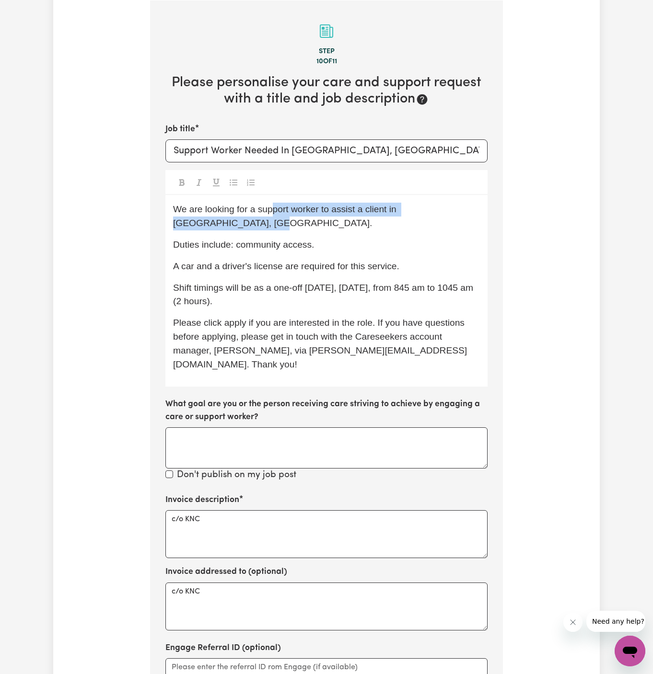
drag, startPoint x: 272, startPoint y: 215, endPoint x: 393, endPoint y: 220, distance: 121.8
click at [393, 220] on p "We are looking for a support worker to assist a client in [GEOGRAPHIC_DATA], [G…" at bounding box center [326, 217] width 307 height 28
click at [398, 227] on p "We are looking for a support worker to assist a client in [GEOGRAPHIC_DATA], [G…" at bounding box center [326, 217] width 307 height 28
click at [366, 250] on p "Duties include: community access." at bounding box center [326, 245] width 307 height 14
click at [417, 260] on p "A car and a driver's license are required for this service." at bounding box center [326, 267] width 307 height 14
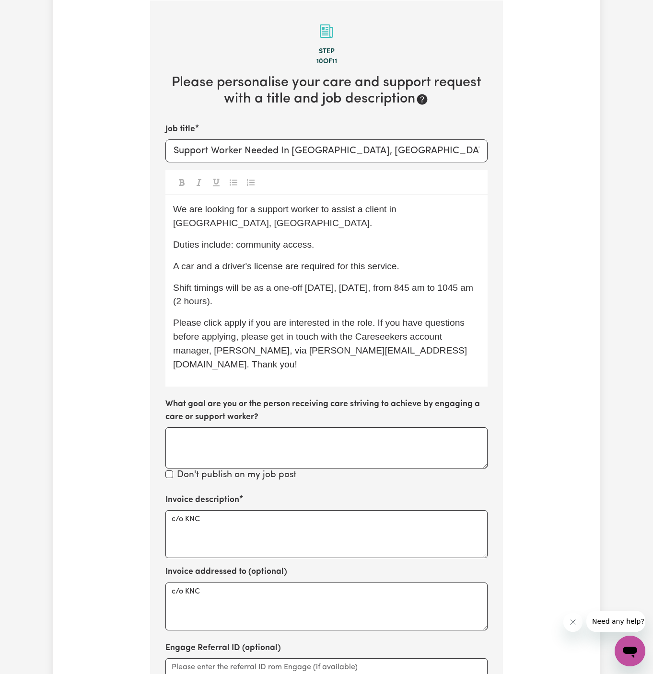
click at [428, 283] on span "Shift timings will be as a one-off [DATE], [DATE], from 845 am to 1045 am (2 ho…" at bounding box center [324, 295] width 302 height 24
click at [392, 324] on span "Please click apply if you are interested in the role. If you have questions bef…" at bounding box center [320, 343] width 294 height 51
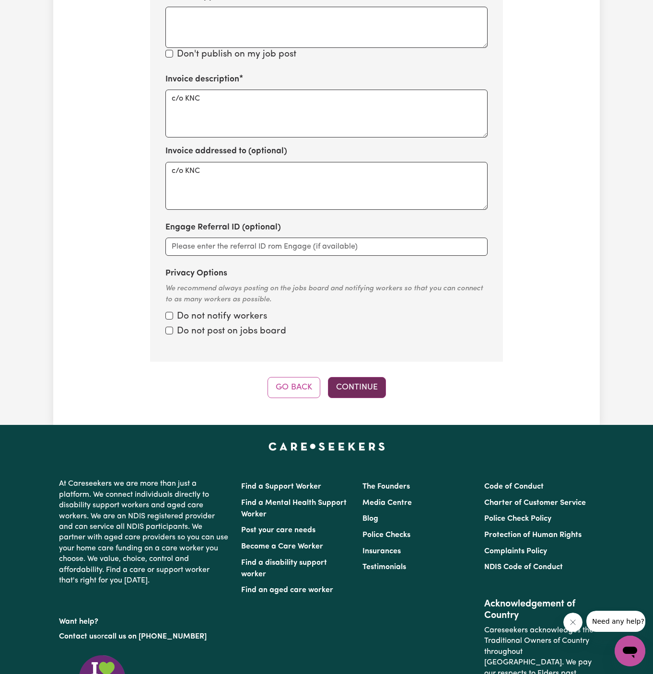
click at [363, 377] on button "Continue" at bounding box center [357, 387] width 58 height 21
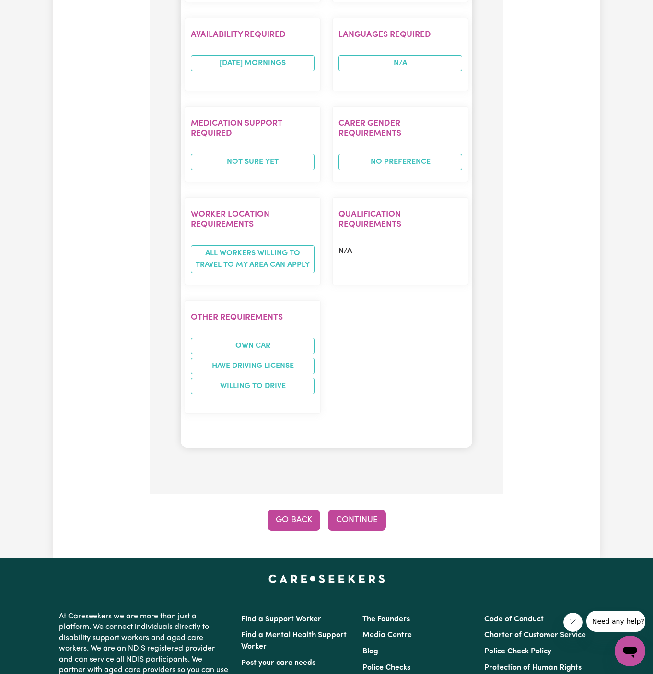
click at [302, 510] on button "Go Back" at bounding box center [293, 520] width 53 height 21
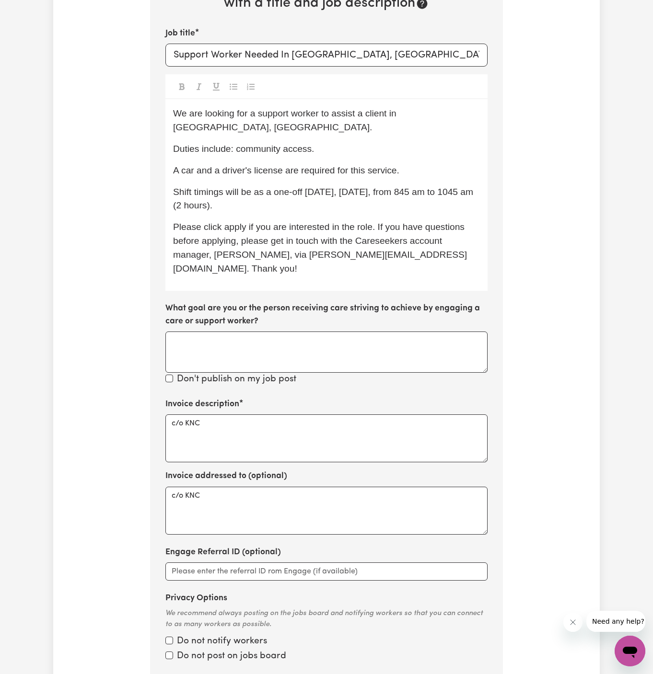
scroll to position [454, 0]
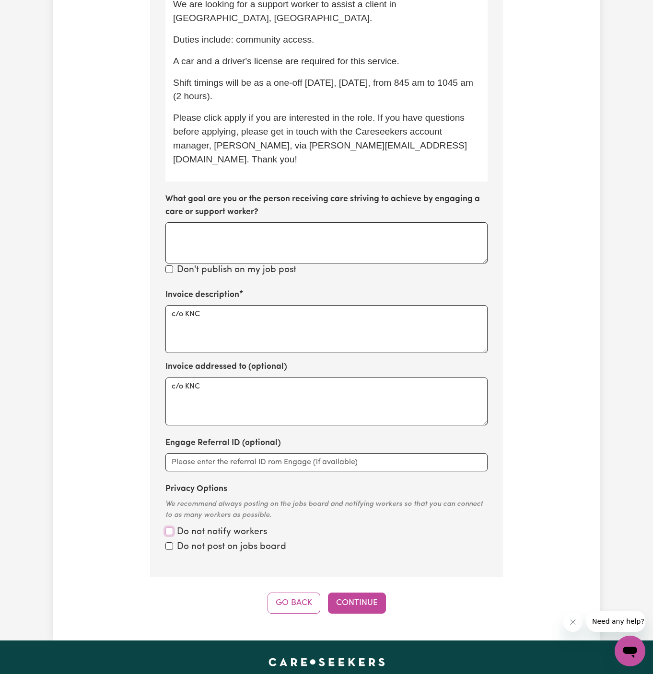
click at [170, 528] on input "Privacy Options" at bounding box center [169, 532] width 8 height 8
checkbox input "true"
click at [170, 541] on div "Do not post on jobs board" at bounding box center [326, 548] width 322 height 14
click at [163, 534] on section "Step 10 of 11 Please personalise your care and support request with a title and…" at bounding box center [326, 186] width 353 height 782
click at [167, 533] on input "Privacy Options" at bounding box center [169, 532] width 8 height 8
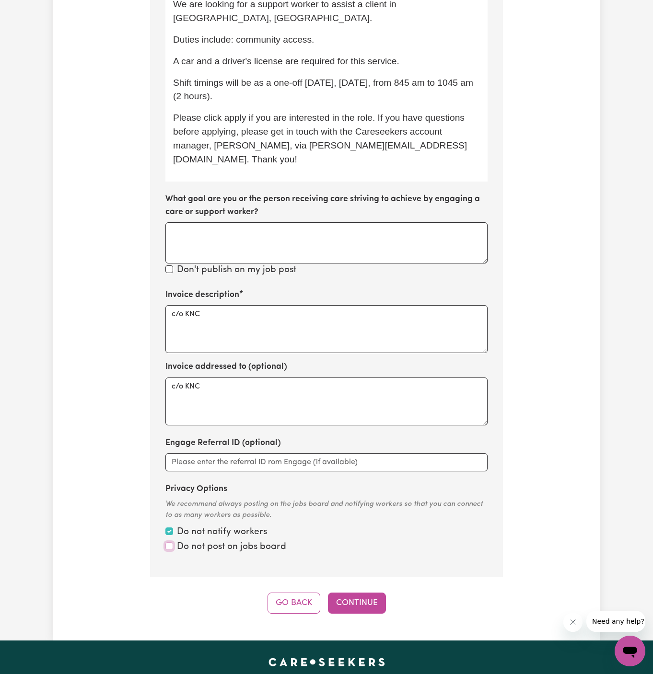
checkbox input "true"
click at [356, 593] on button "Continue" at bounding box center [357, 603] width 58 height 21
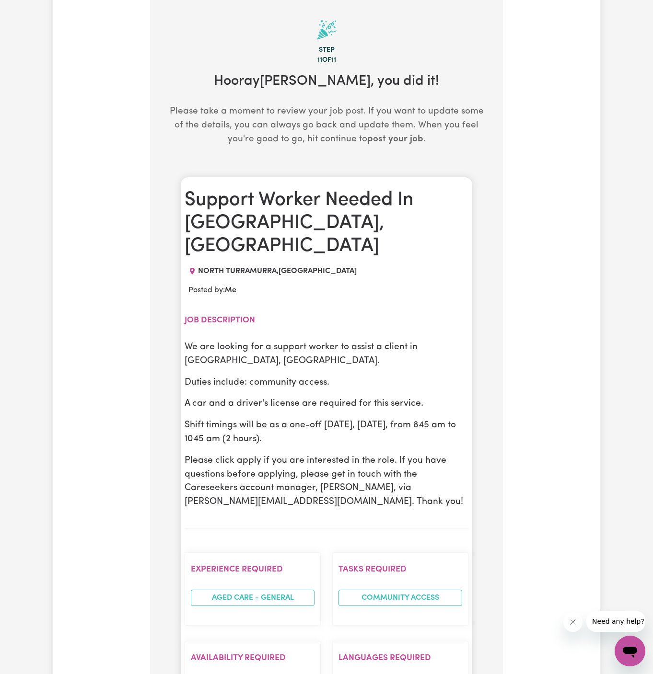
scroll to position [249, 0]
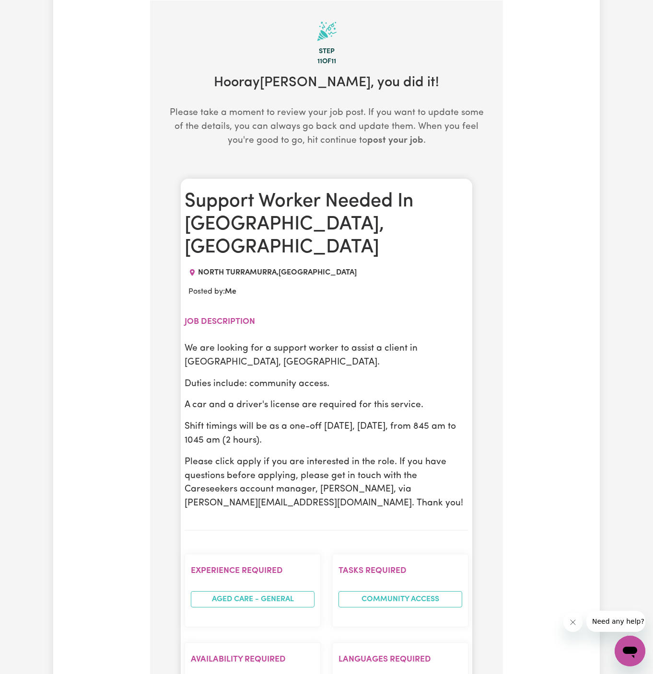
click at [300, 342] on p "We are looking for a support worker to assist a client in [GEOGRAPHIC_DATA], [G…" at bounding box center [326, 356] width 284 height 28
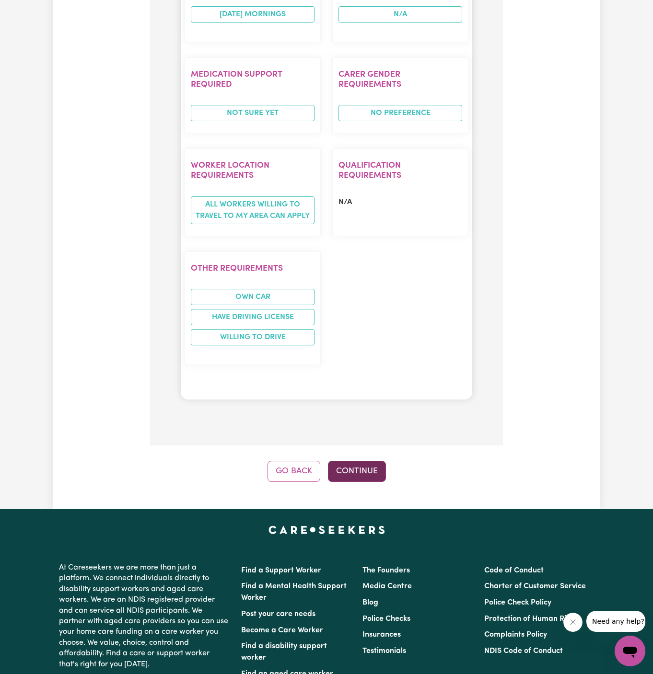
click at [381, 461] on button "Continue" at bounding box center [357, 471] width 58 height 21
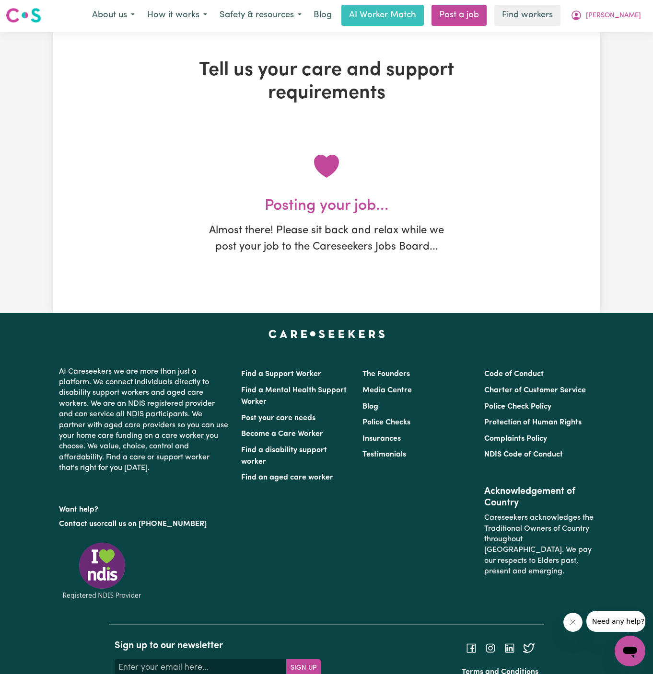
scroll to position [0, 0]
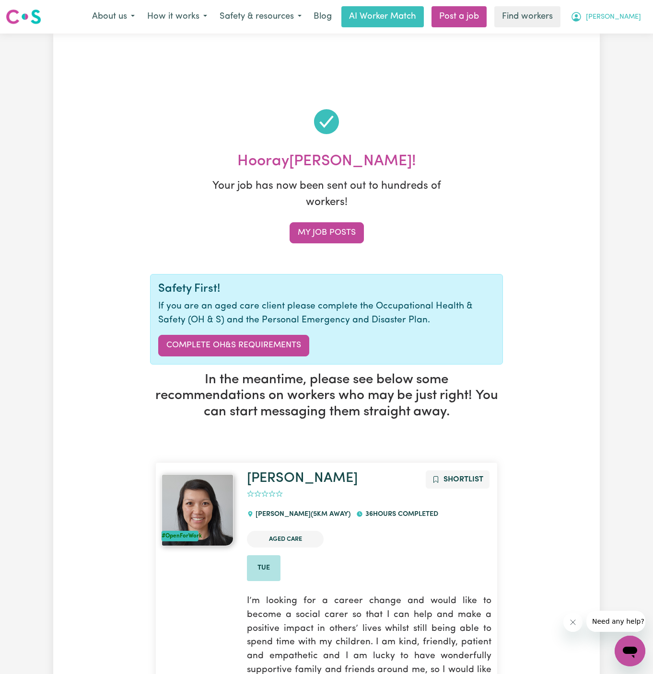
click at [626, 14] on span "[PERSON_NAME]" at bounding box center [613, 17] width 55 height 11
click at [626, 30] on link "My Dashboard" at bounding box center [609, 37] width 76 height 18
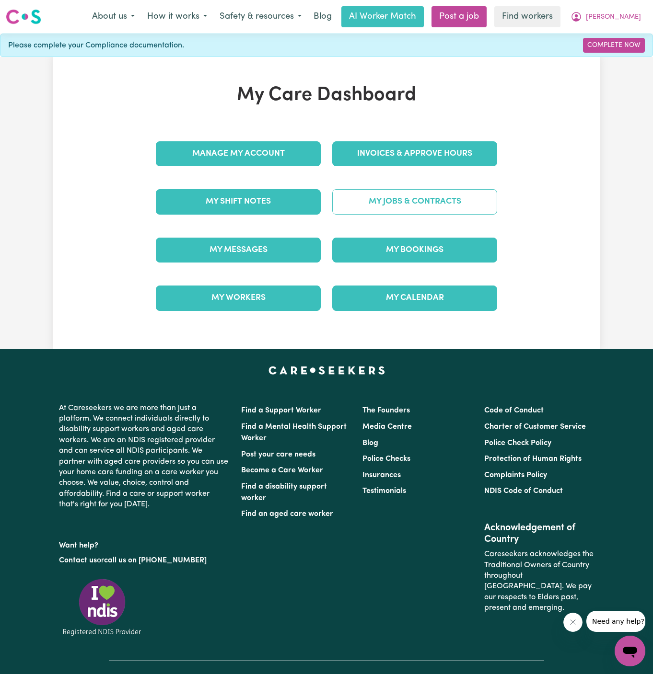
click at [411, 202] on link "My Jobs & Contracts" at bounding box center [414, 201] width 165 height 25
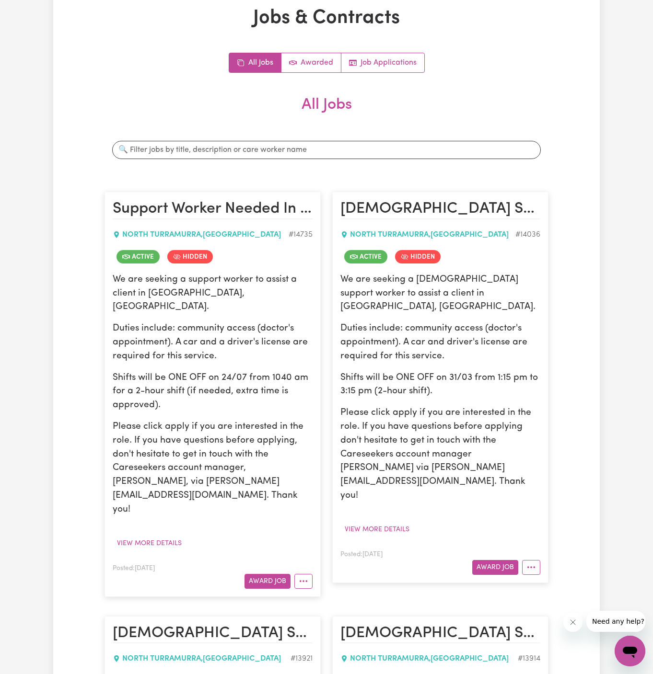
scroll to position [108, 0]
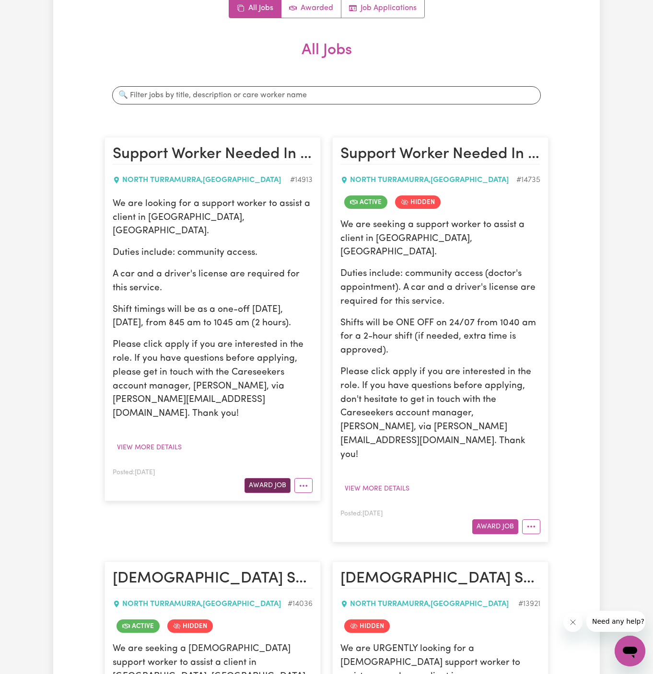
click at [264, 478] on button "Award Job" at bounding box center [267, 485] width 46 height 15
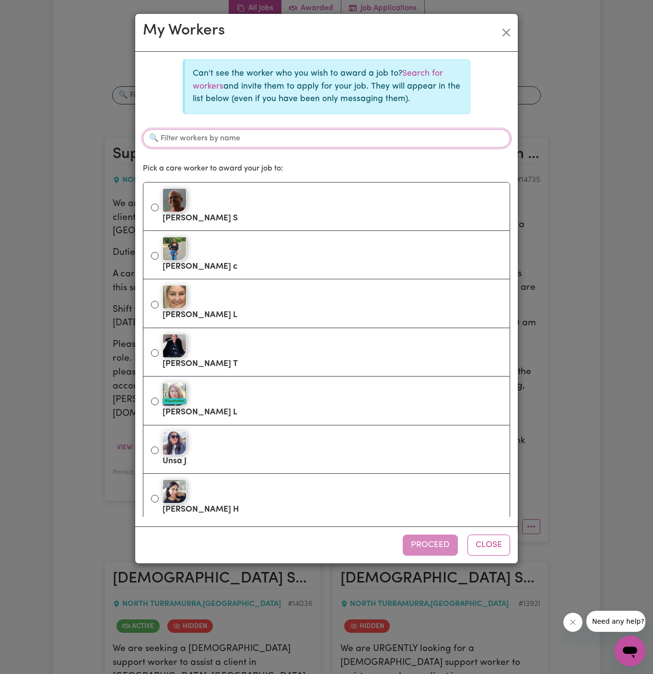
click at [293, 138] on input "Filter workers by name" at bounding box center [326, 138] width 367 height 18
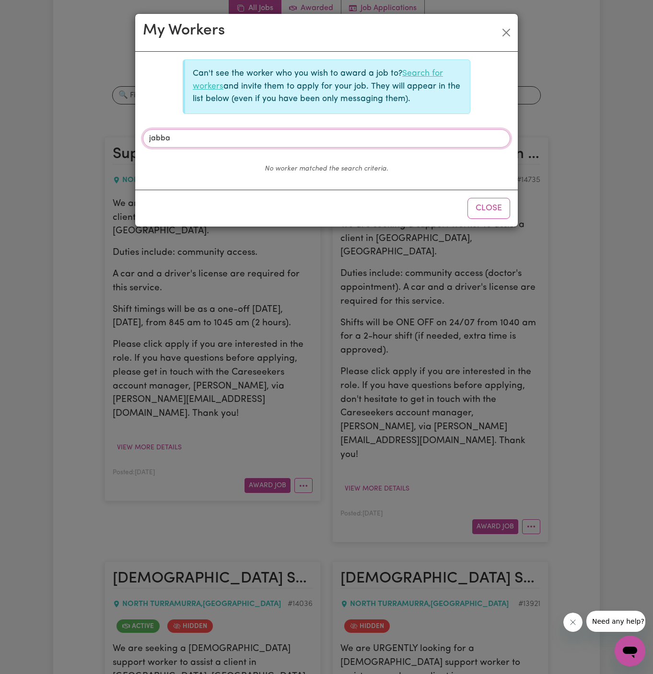
type input "jabba"
click at [426, 73] on link "Search for workers" at bounding box center [318, 79] width 250 height 21
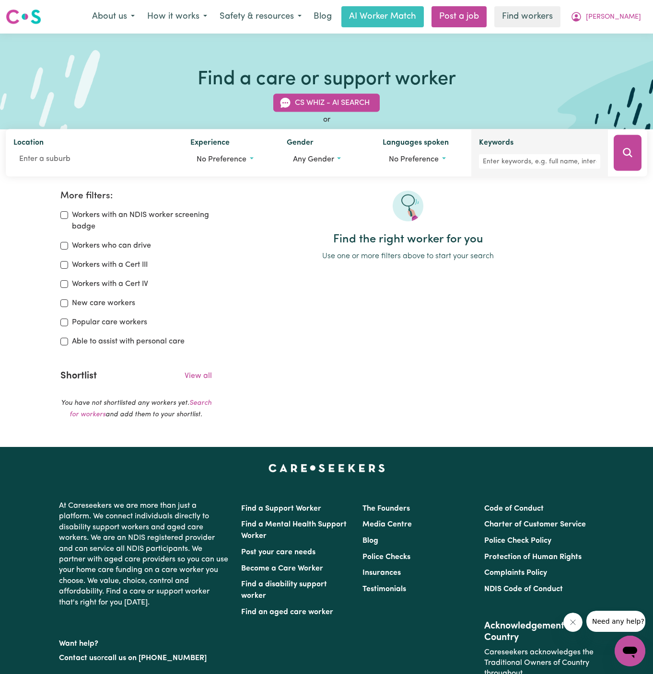
click at [515, 173] on div "Keywords" at bounding box center [539, 152] width 137 height 47
click at [515, 168] on input "Keywords" at bounding box center [539, 161] width 121 height 15
type input "jabbar"
click at [624, 142] on button "Search" at bounding box center [627, 153] width 28 height 36
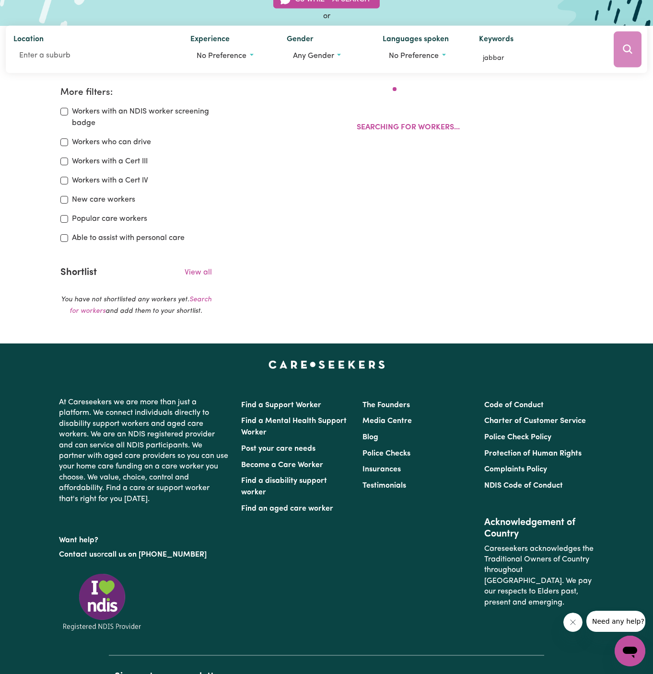
scroll to position [160, 0]
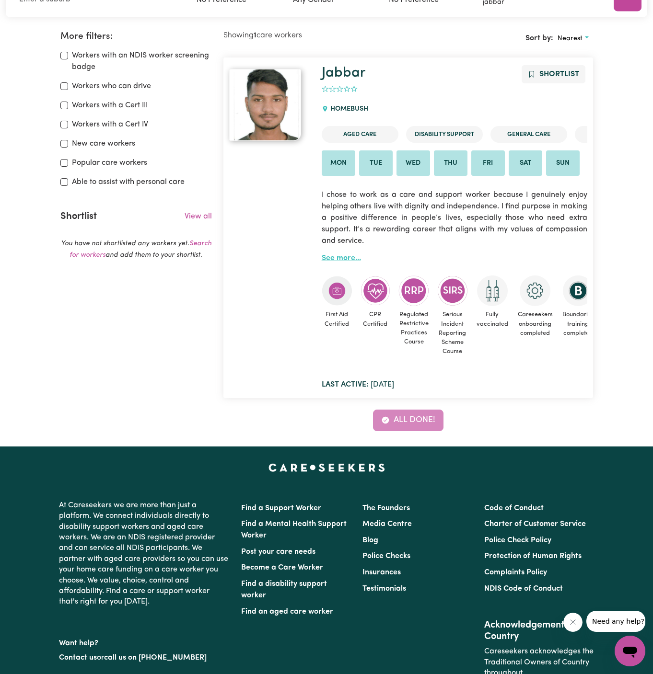
click at [352, 254] on link "See more..." at bounding box center [341, 258] width 39 height 8
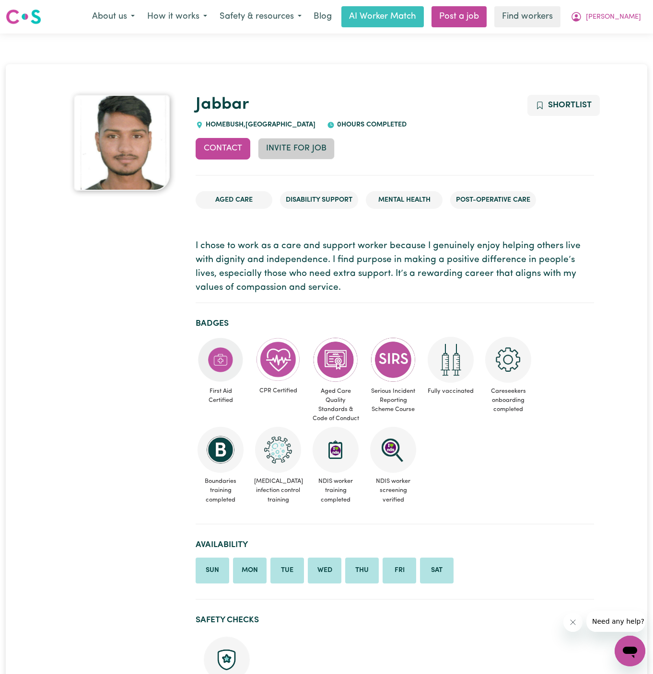
click at [323, 149] on button "Invite for Job" at bounding box center [296, 148] width 77 height 21
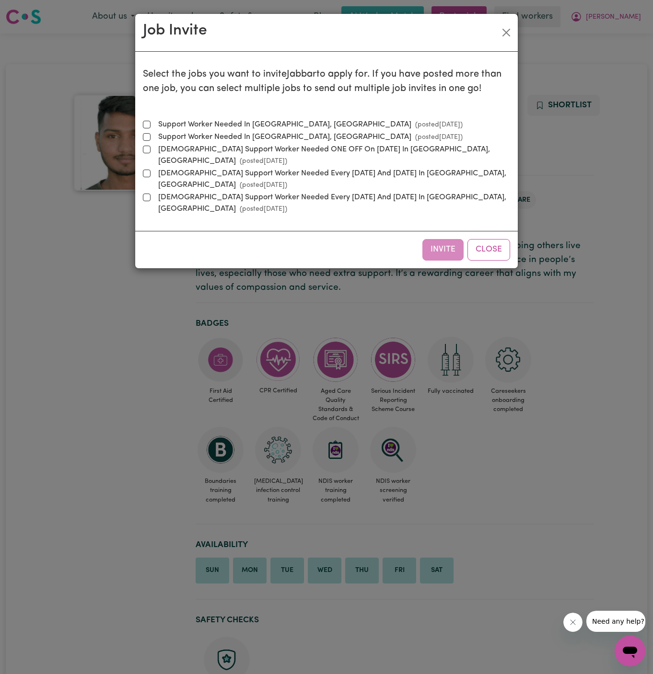
click at [209, 120] on label "Support Worker Needed In [GEOGRAPHIC_DATA], [GEOGRAPHIC_DATA] (posted [DATE] )" at bounding box center [308, 125] width 308 height 12
click at [150, 121] on input "Support Worker Needed In [GEOGRAPHIC_DATA], [GEOGRAPHIC_DATA] (posted [DATE] )" at bounding box center [147, 125] width 8 height 8
checkbox input "true"
click at [431, 246] on button "Invite" at bounding box center [442, 249] width 41 height 21
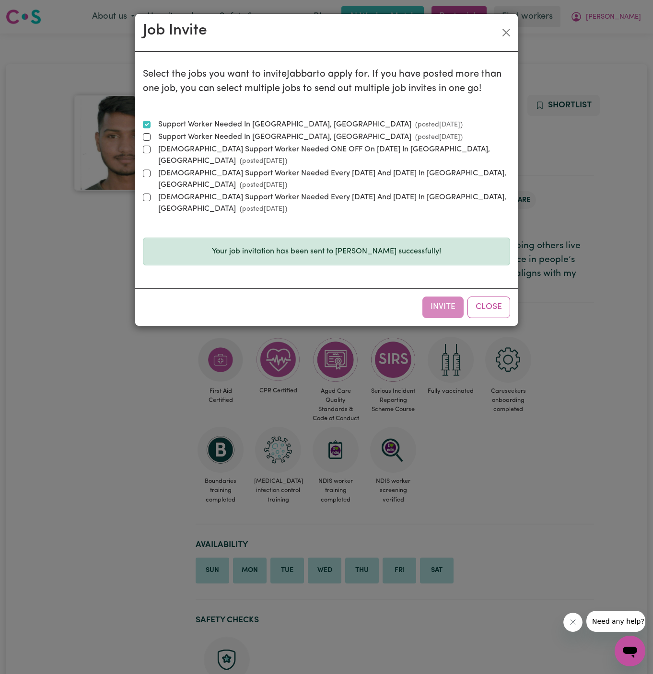
click at [494, 292] on div "Invite Close" at bounding box center [326, 306] width 382 height 37
click at [485, 297] on button "Close" at bounding box center [488, 307] width 43 height 21
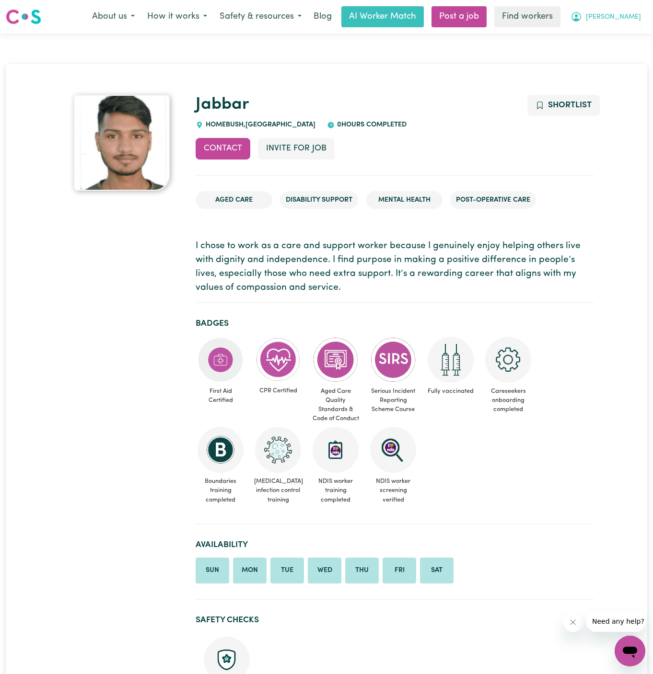
click at [632, 17] on span "[PERSON_NAME]" at bounding box center [613, 17] width 55 height 11
click at [599, 34] on link "My Dashboard" at bounding box center [609, 37] width 76 height 18
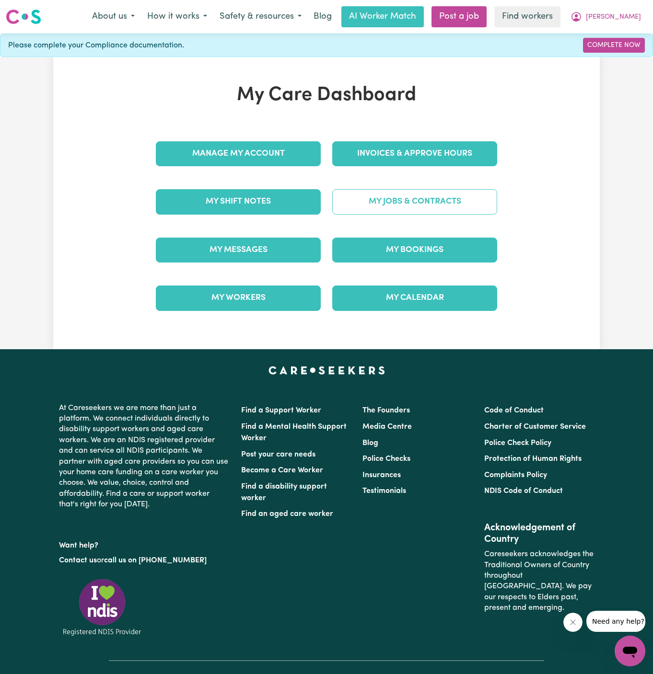
click at [431, 197] on link "My Jobs & Contracts" at bounding box center [414, 201] width 165 height 25
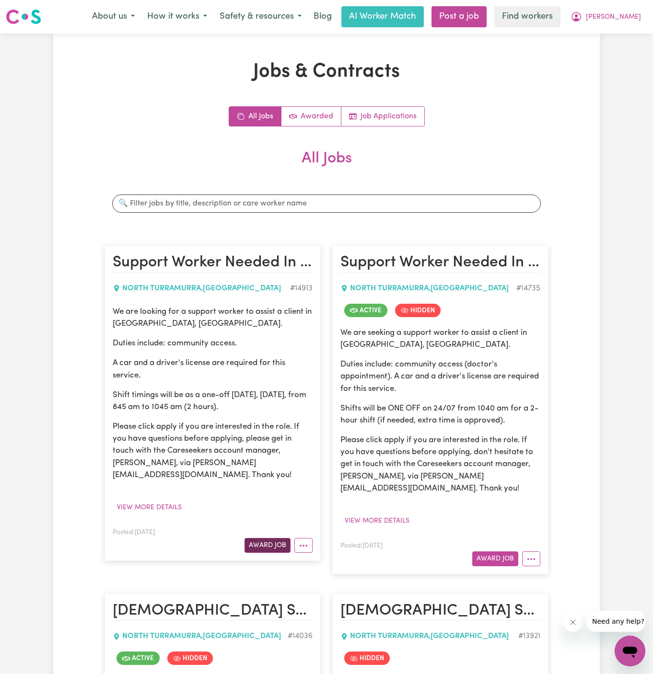
click at [259, 538] on button "Award Job" at bounding box center [267, 545] width 46 height 15
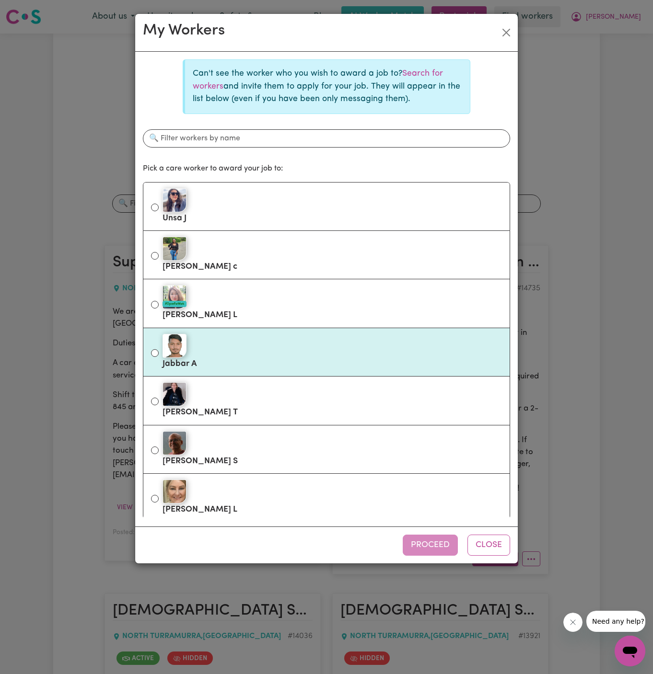
click at [288, 365] on label "Jabbar A" at bounding box center [331, 352] width 339 height 40
click at [159, 357] on input "Jabbar A" at bounding box center [155, 353] width 8 height 8
radio input "true"
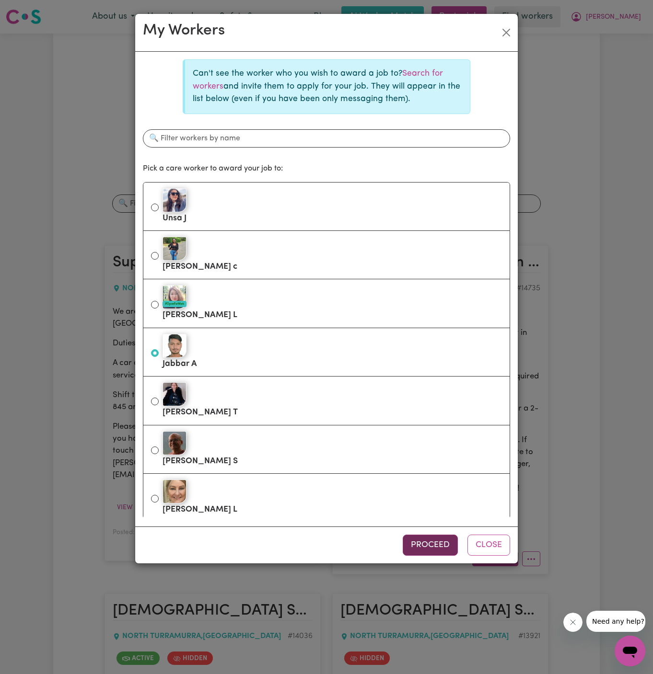
click at [432, 546] on button "Proceed" at bounding box center [430, 545] width 55 height 21
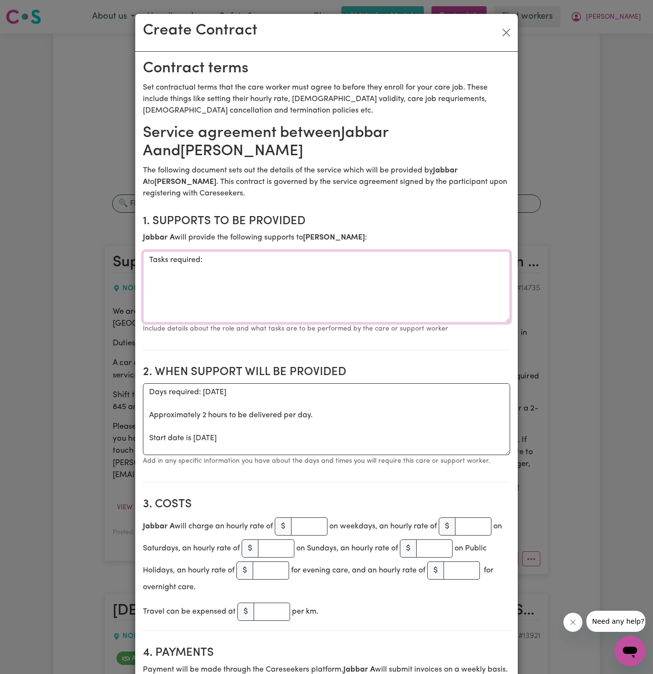
drag, startPoint x: 238, startPoint y: 264, endPoint x: 128, endPoint y: 263, distance: 109.3
click at [128, 263] on div "Create Contract Contract terms Set contractual terms that the care worker must …" at bounding box center [326, 337] width 653 height 674
type textarea "Community Access (transport)"
drag, startPoint x: 194, startPoint y: 440, endPoint x: 134, endPoint y: 385, distance: 80.7
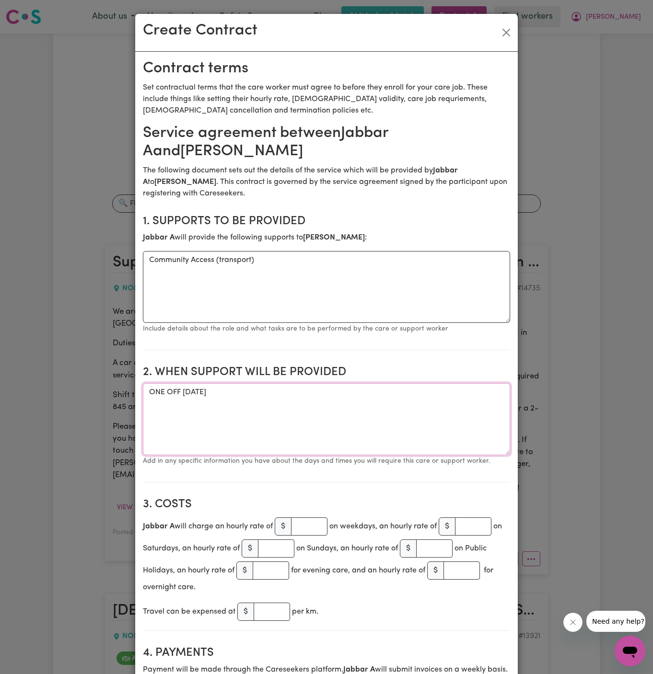
click at [297, 397] on textarea "ONE OFF [DATE]" at bounding box center [326, 419] width 367 height 72
type textarea "ONE OFF [DATE] from 845 am to 1045 am (2 hours)"
click at [306, 520] on input "number" at bounding box center [309, 527] width 36 height 18
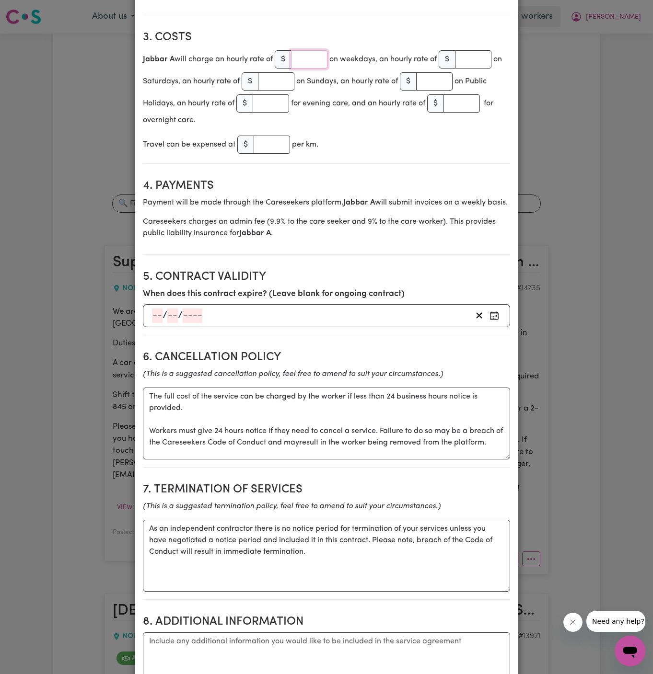
scroll to position [547, 0]
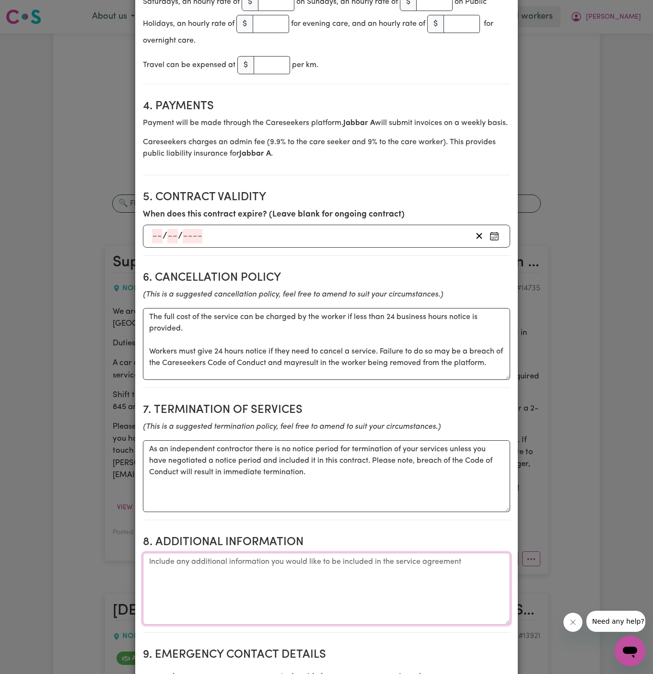
click at [275, 568] on textarea "Additional information" at bounding box center [326, 589] width 367 height 72
paste textarea "Client Address: [STREET_ADDRESS]"
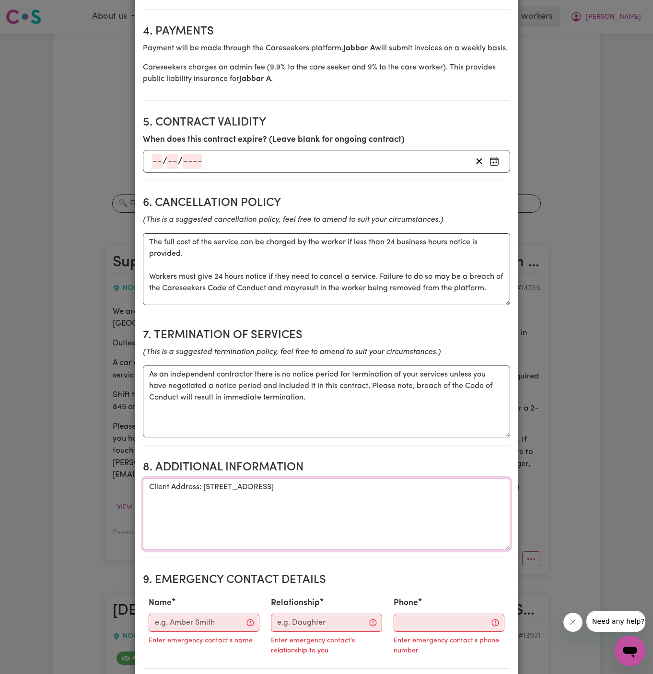
scroll to position [692, 0]
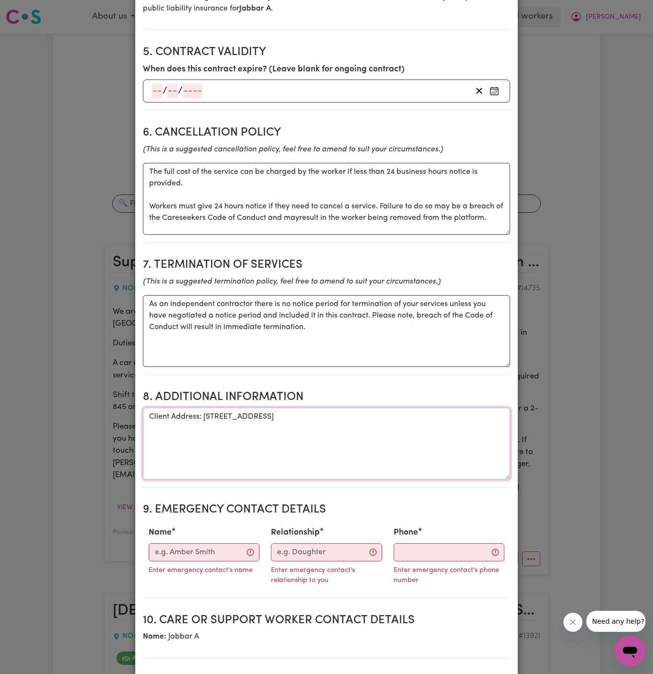
type textarea "Client Address: [STREET_ADDRESS]"
click at [199, 556] on input "Name" at bounding box center [204, 552] width 111 height 18
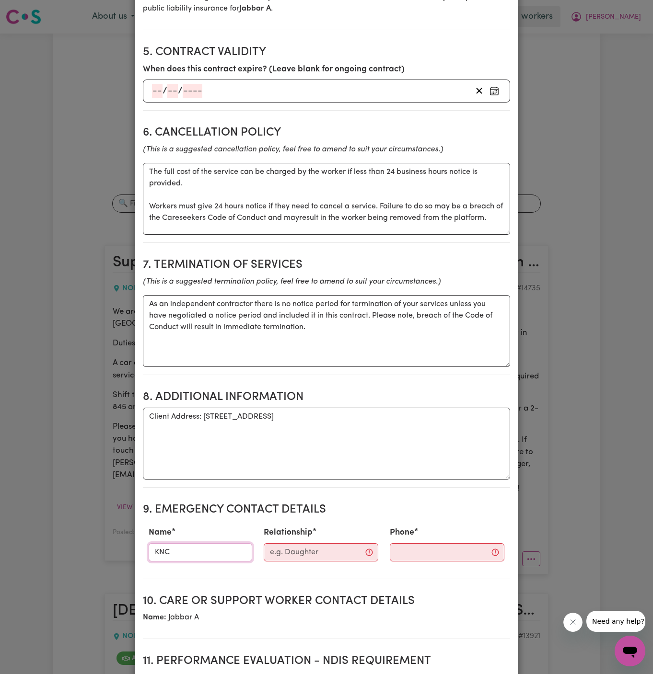
type input "KNC"
click at [292, 559] on input "Relationship" at bounding box center [321, 552] width 115 height 18
type input "Case Manager"
click at [413, 559] on input "Phone" at bounding box center [438, 552] width 116 height 18
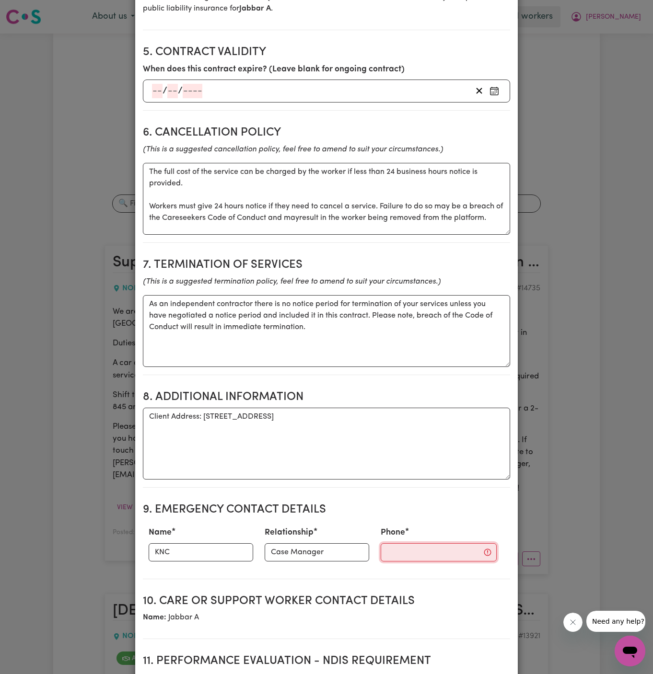
paste input "299884966"
type input "299884966"
click at [367, 452] on textarea "Client Address: [STREET_ADDRESS]" at bounding box center [326, 444] width 367 height 72
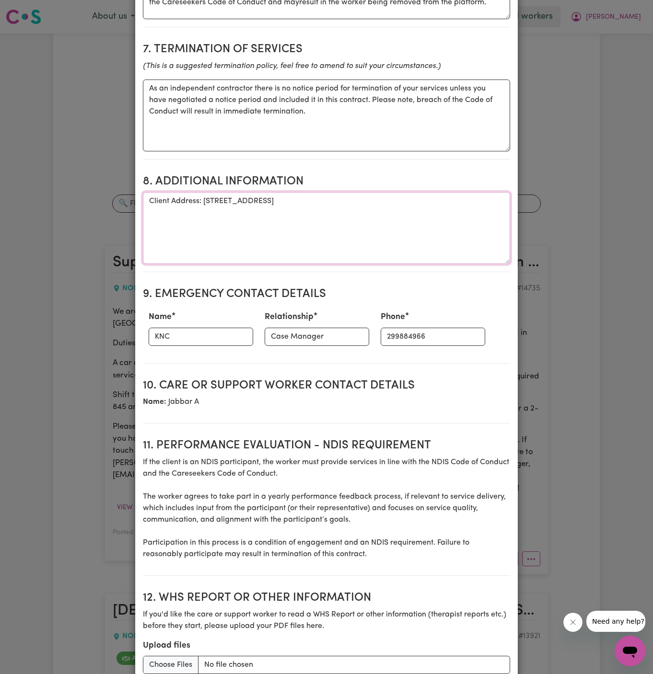
scroll to position [1006, 0]
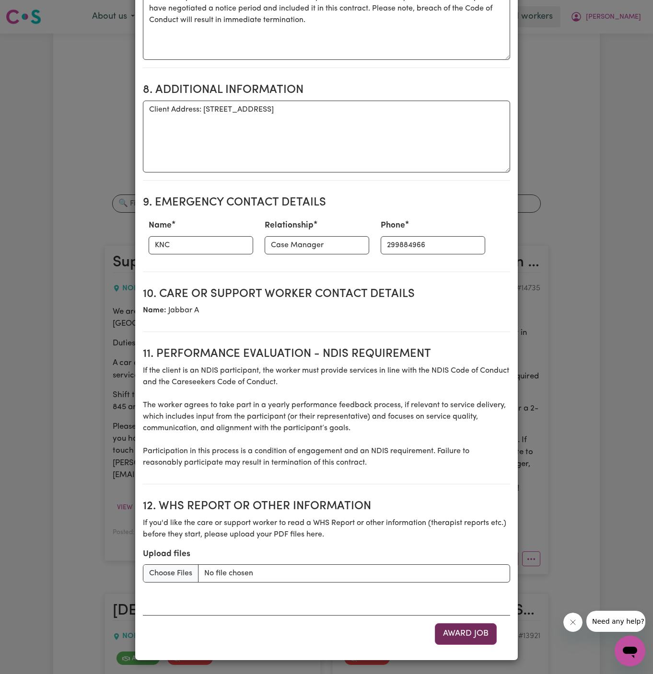
click at [461, 639] on button "Award Job" at bounding box center [466, 633] width 62 height 21
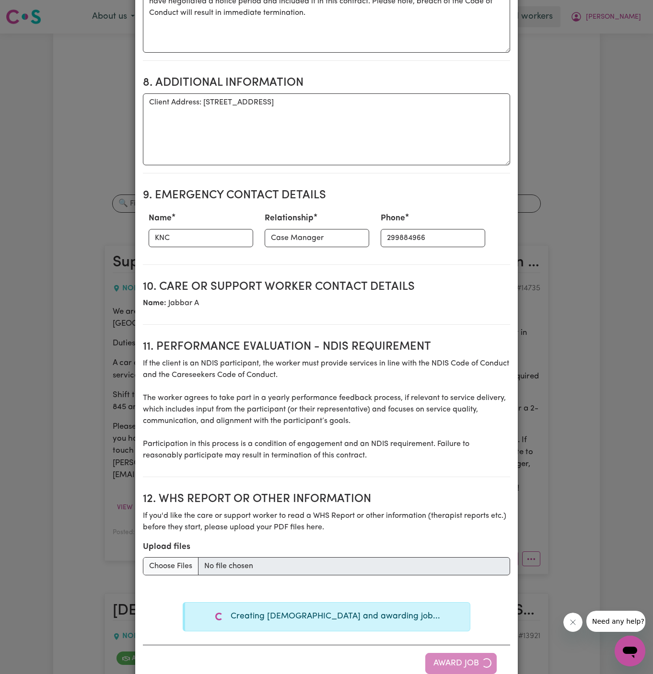
type textarea "Tasks required:"
type textarea "Days required: [DATE] Approximately 2 hours to be delivered per day. Start date…"
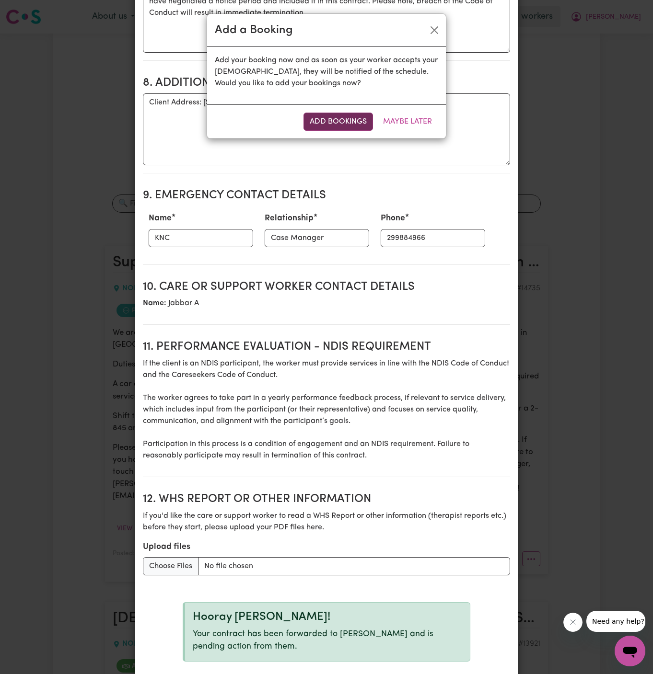
click at [345, 121] on button "Add Bookings" at bounding box center [337, 122] width 69 height 18
type textarea "Tasks required:"
type textarea "Days required: [DATE] Approximately 2 hours to be delivered per day. Start date…"
type textarea "The full cost of the service can be charged by the worker if less than 24 busin…"
type textarea "As an independent contractor there is no notice period for termination of your …"
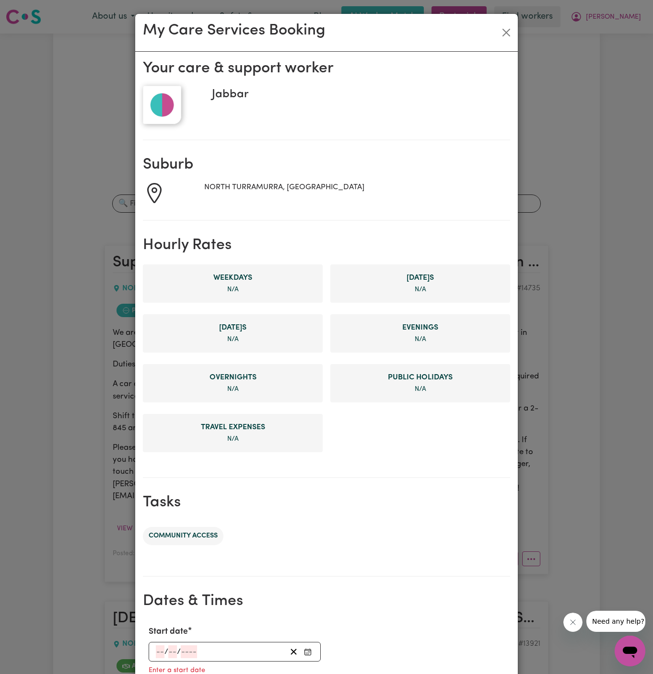
scroll to position [219, 0]
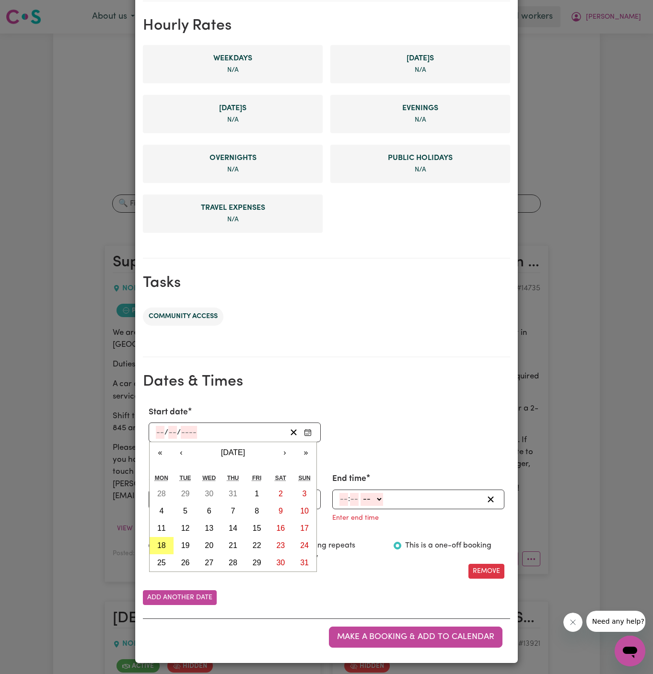
click at [161, 432] on input "number" at bounding box center [160, 432] width 9 height 13
click at [186, 542] on abbr "19" at bounding box center [185, 546] width 9 height 8
type input "[DATE]"
type input "19"
type input "8"
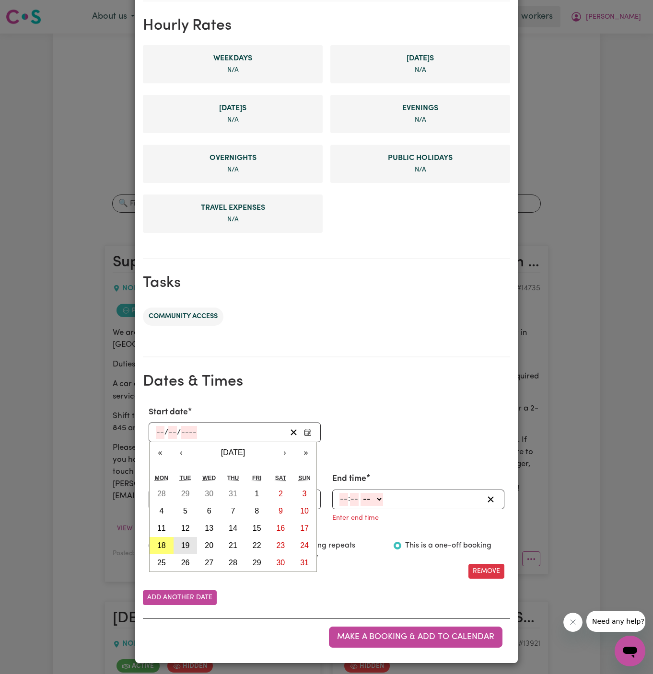
type input "2025"
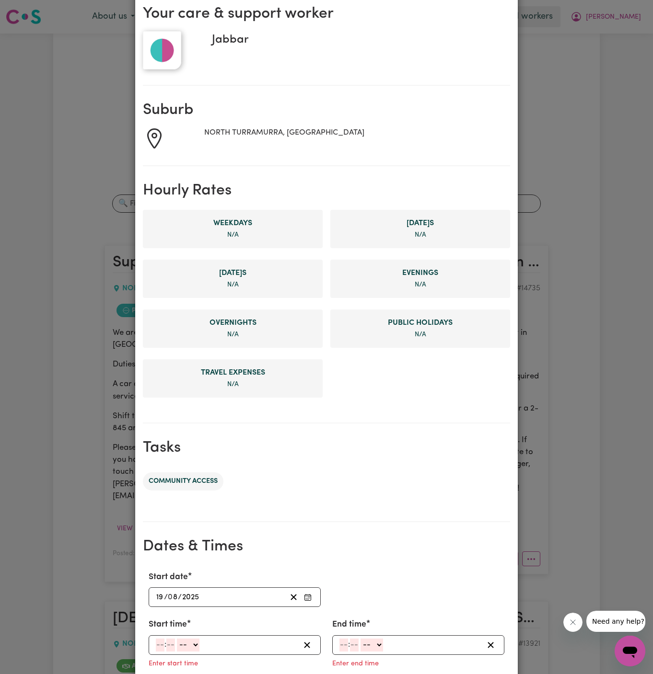
scroll to position [0, 0]
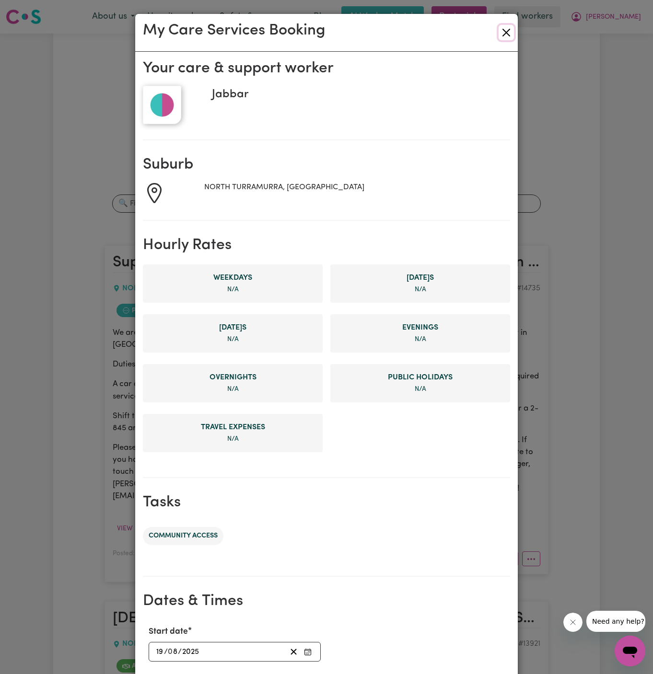
click at [511, 37] on button "Close" at bounding box center [505, 32] width 15 height 15
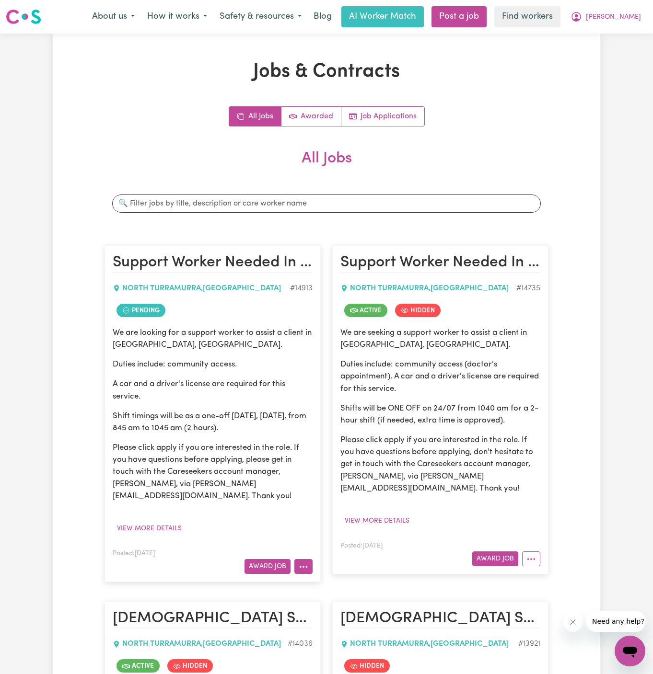
click at [303, 559] on button "More options" at bounding box center [303, 566] width 18 height 15
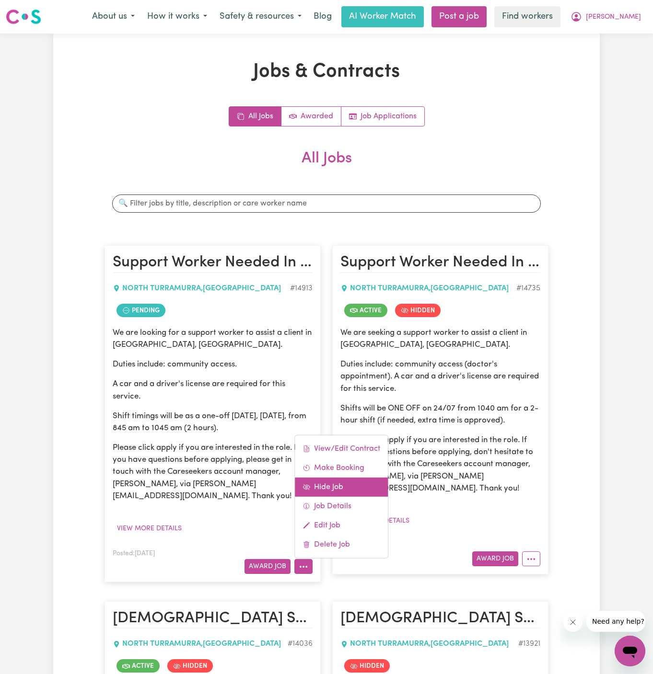
click at [347, 478] on link "Hide Job" at bounding box center [341, 487] width 93 height 19
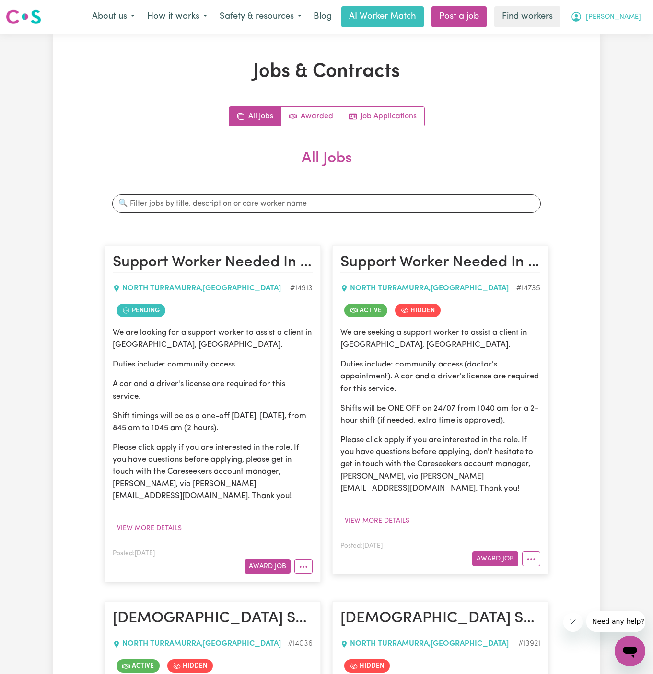
click at [628, 17] on span "[PERSON_NAME]" at bounding box center [613, 17] width 55 height 11
click at [627, 37] on link "My Dashboard" at bounding box center [609, 37] width 76 height 18
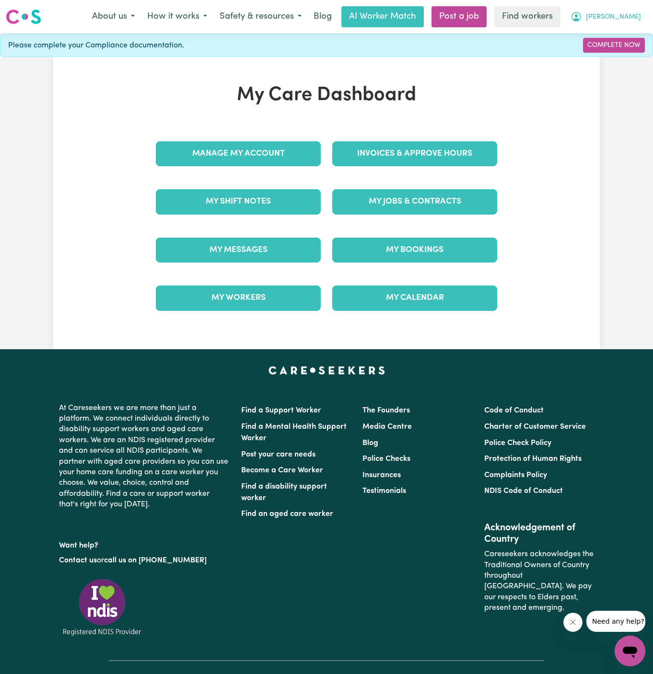
click at [627, 22] on span "[PERSON_NAME]" at bounding box center [613, 17] width 55 height 11
click at [626, 53] on link "Logout" at bounding box center [609, 55] width 76 height 18
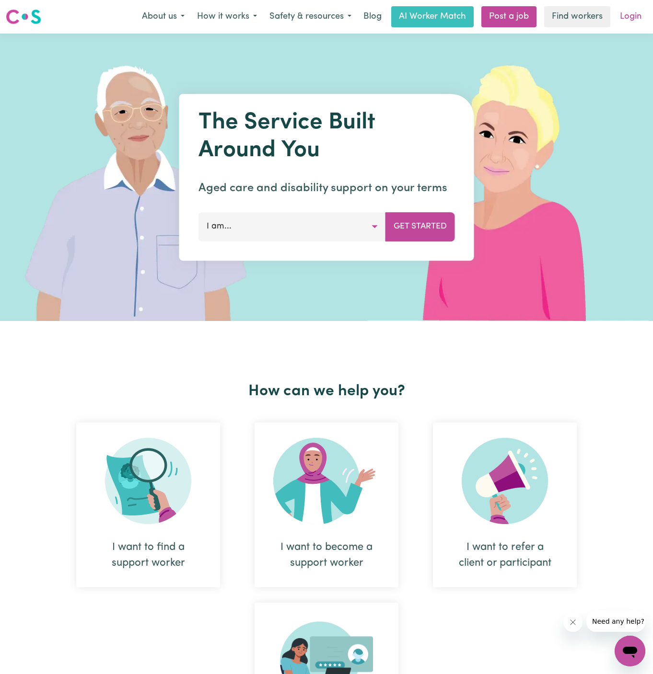
click at [635, 22] on link "Login" at bounding box center [630, 16] width 33 height 21
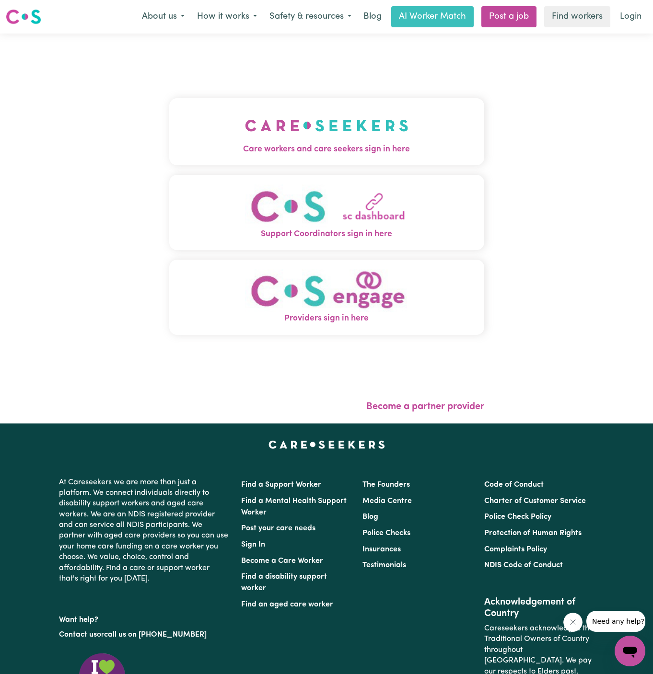
click at [236, 158] on button "Care workers and care seekers sign in here" at bounding box center [326, 131] width 315 height 67
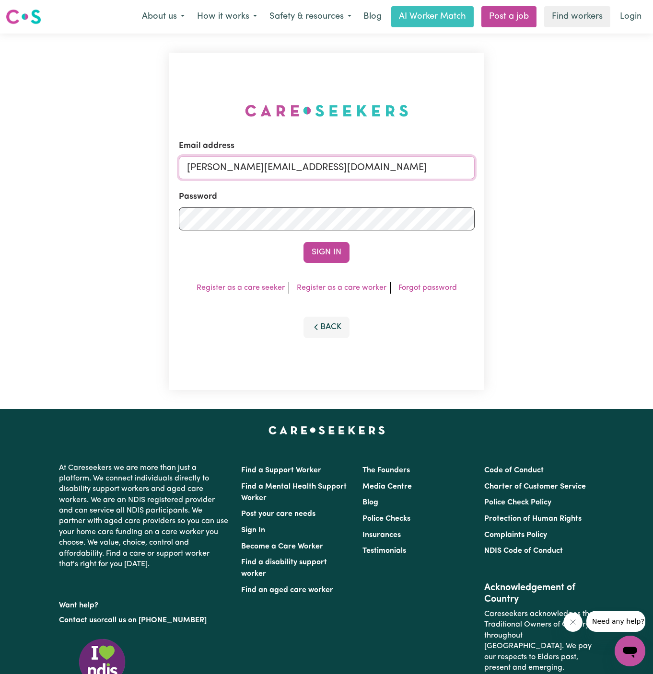
click at [346, 170] on input "[PERSON_NAME][EMAIL_ADDRESS][DOMAIN_NAME]" at bounding box center [327, 167] width 296 height 23
click at [276, 171] on input "[PERSON_NAME][EMAIL_ADDRESS][DOMAIN_NAME]" at bounding box center [327, 167] width 296 height 23
paste input "JosDetersVC"
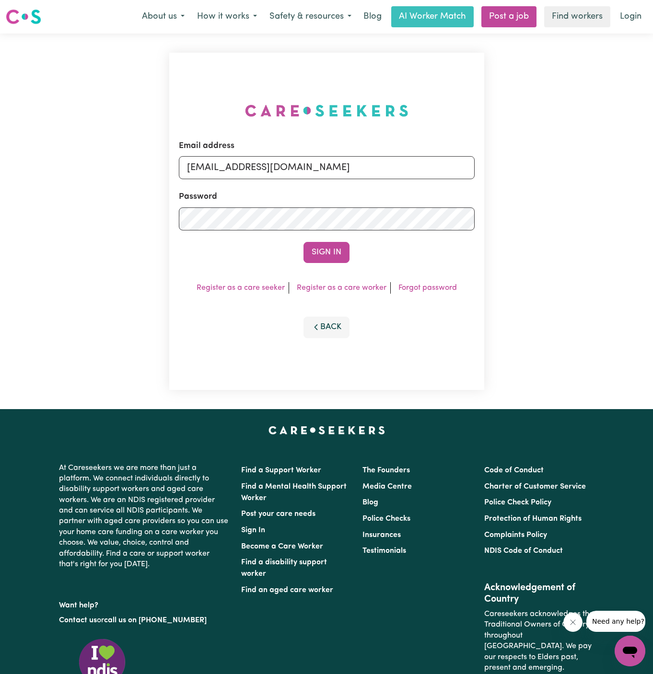
click at [327, 235] on form "Email address [EMAIL_ADDRESS][DOMAIN_NAME] Password Sign In" at bounding box center [327, 201] width 296 height 123
click at [330, 247] on button "Sign In" at bounding box center [326, 252] width 46 height 21
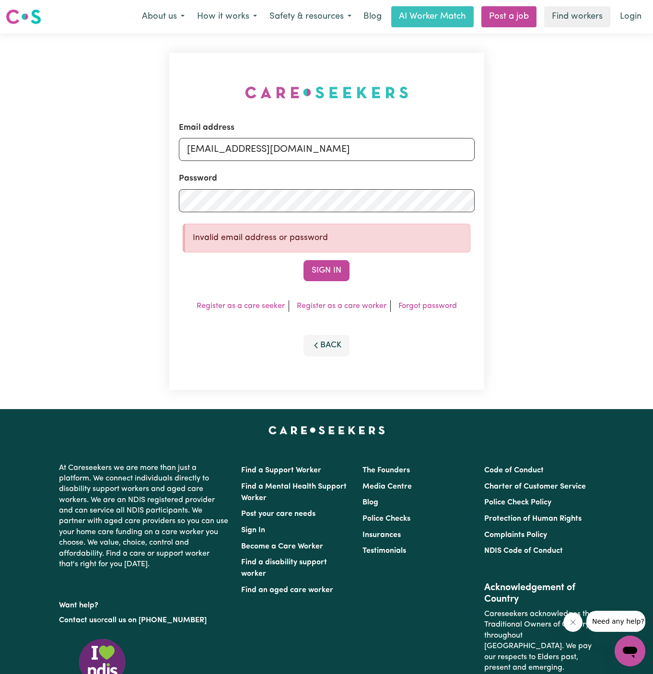
click at [209, 162] on form "Email address [EMAIL_ADDRESS][DOMAIN_NAME] Password Invalid email address or pa…" at bounding box center [327, 202] width 296 height 160
drag, startPoint x: 184, startPoint y: 145, endPoint x: 372, endPoint y: 144, distance: 188.8
click at [372, 144] on input "[EMAIL_ADDRESS][DOMAIN_NAME]" at bounding box center [327, 149] width 296 height 23
drag, startPoint x: 237, startPoint y: 150, endPoint x: 605, endPoint y: 155, distance: 368.1
click at [605, 155] on div "Email address [EMAIL_ADDRESS][DOMAIN_NAME] Password Invalid email address or pa…" at bounding box center [326, 222] width 653 height 376
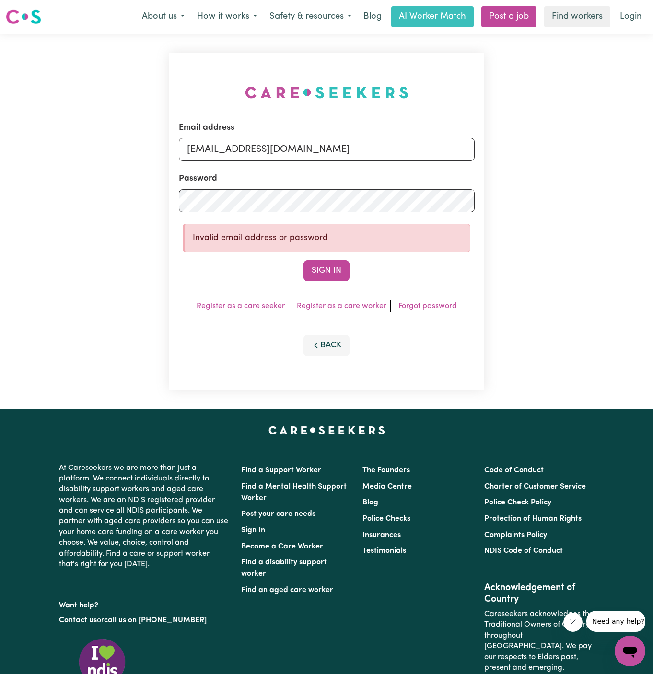
type input "[EMAIL_ADDRESS][DOMAIN_NAME]"
click at [303, 260] on button "Sign In" at bounding box center [326, 270] width 46 height 21
